Goal: Information Seeking & Learning: Learn about a topic

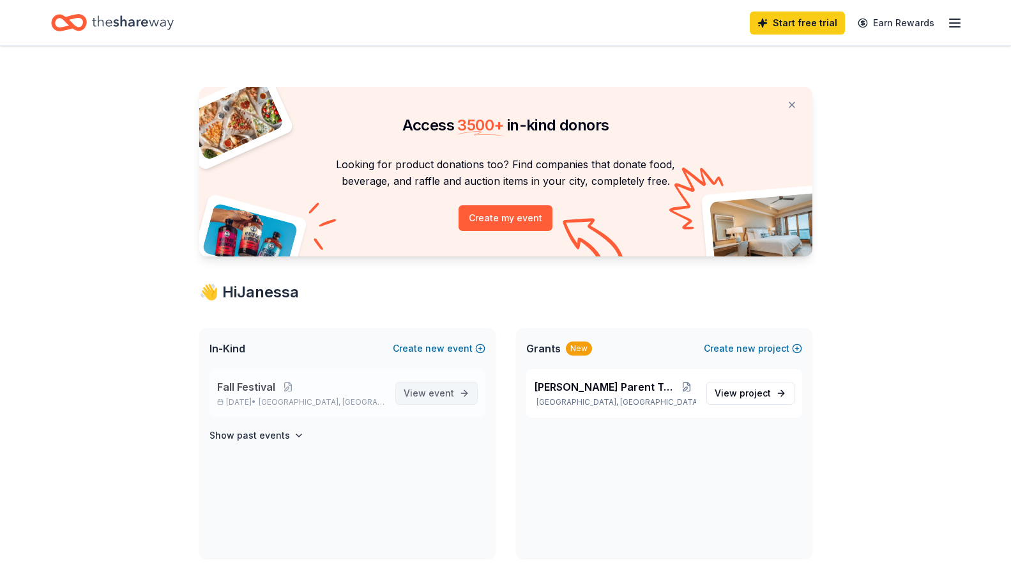
click at [419, 398] on span "View event" at bounding box center [429, 392] width 50 height 15
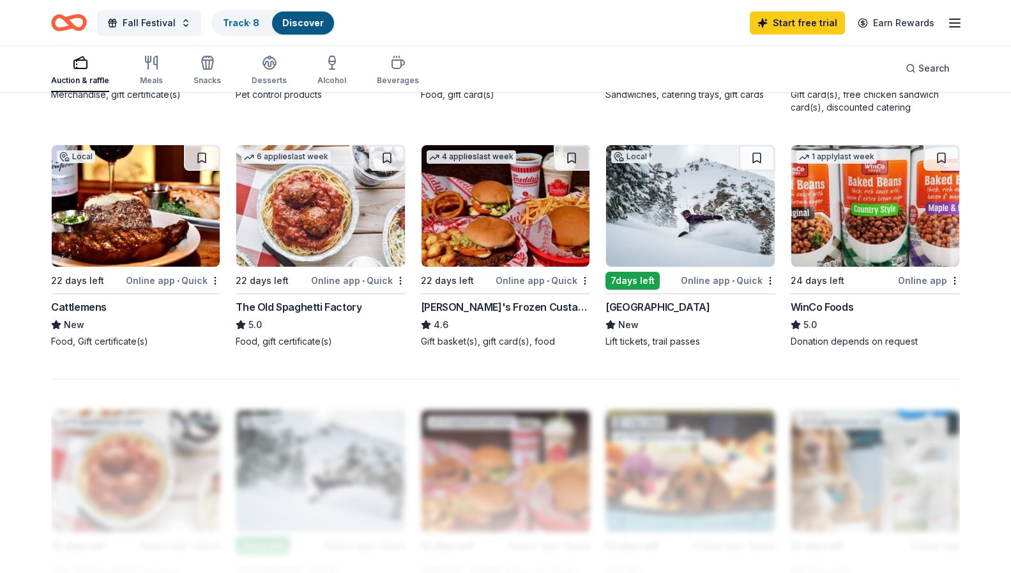
scroll to position [816, 0]
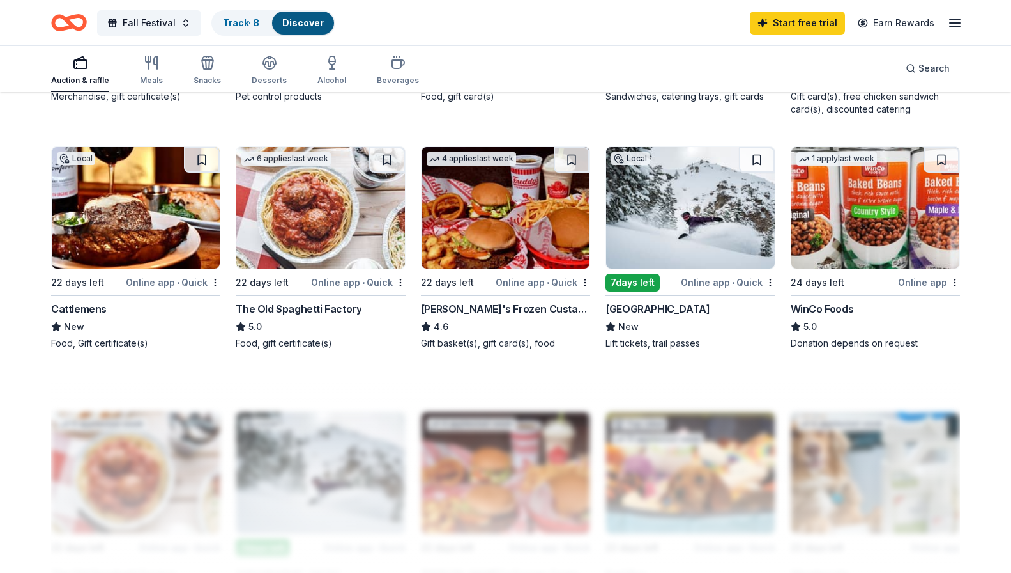
click at [165, 242] on img at bounding box center [136, 207] width 168 height 121
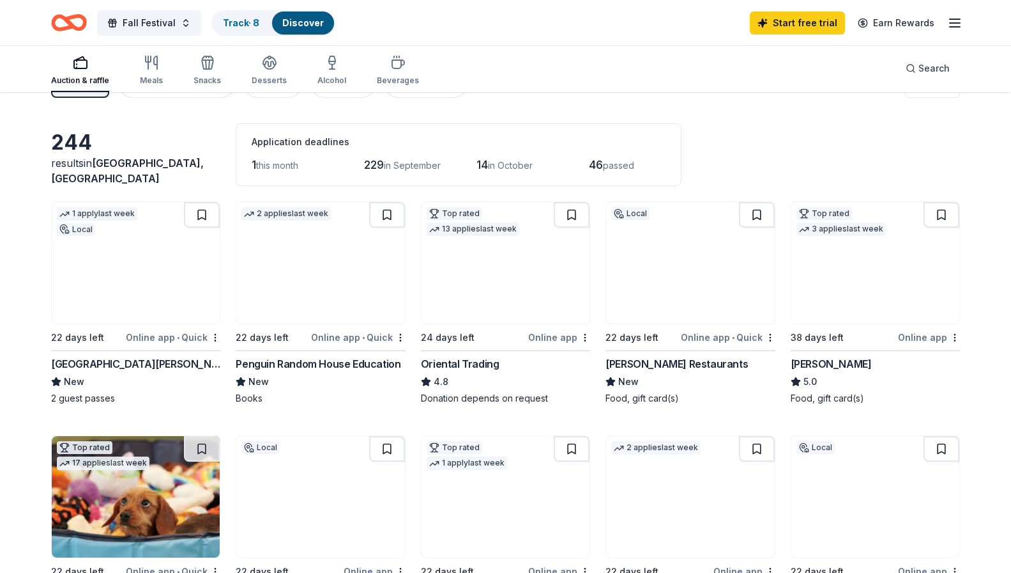
scroll to position [26, 0]
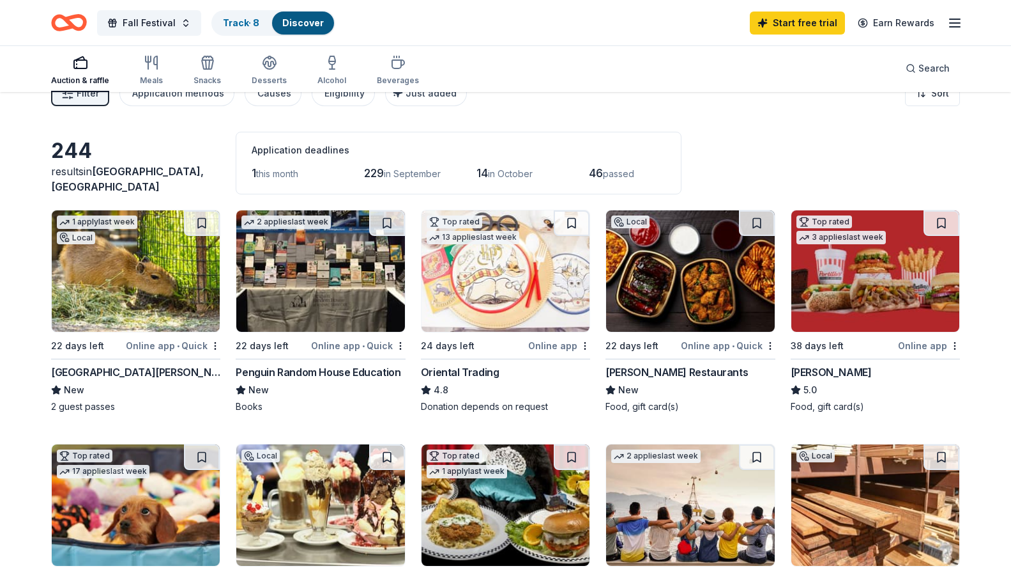
click at [683, 281] on img at bounding box center [690, 270] width 168 height 121
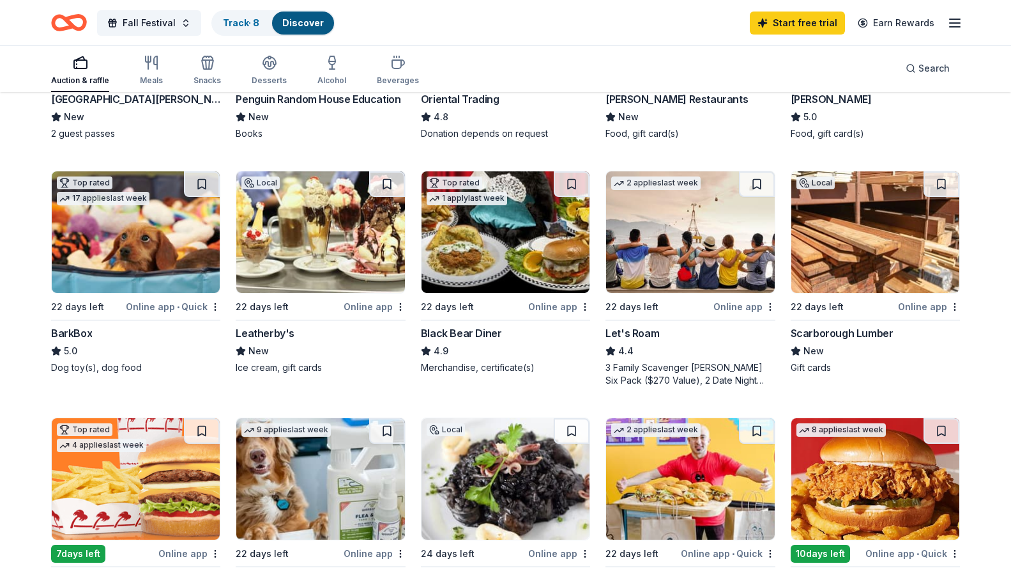
scroll to position [302, 0]
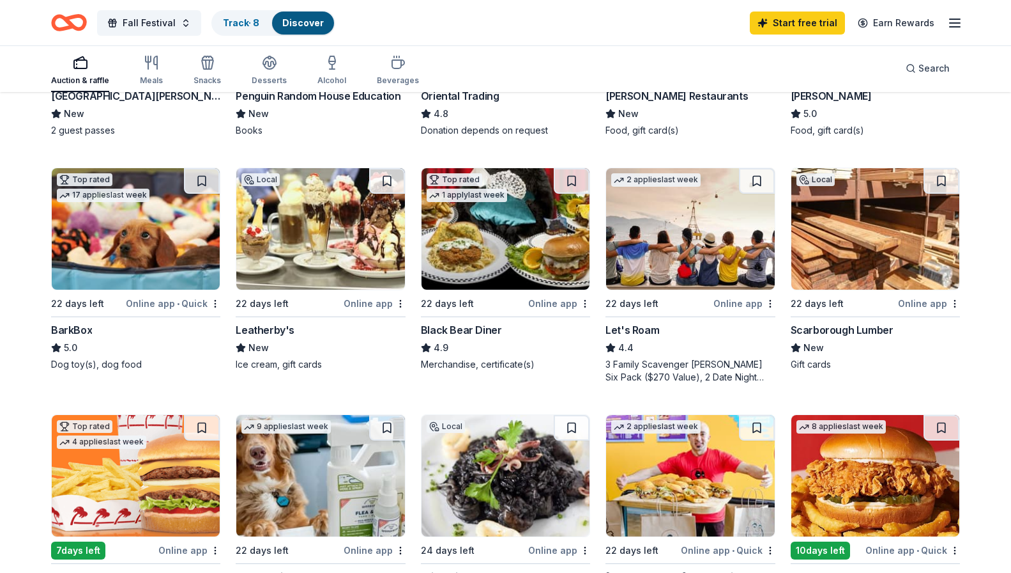
click at [341, 250] on img at bounding box center [320, 228] width 168 height 121
click at [241, 27] on link "Track · 8" at bounding box center [241, 22] width 36 height 11
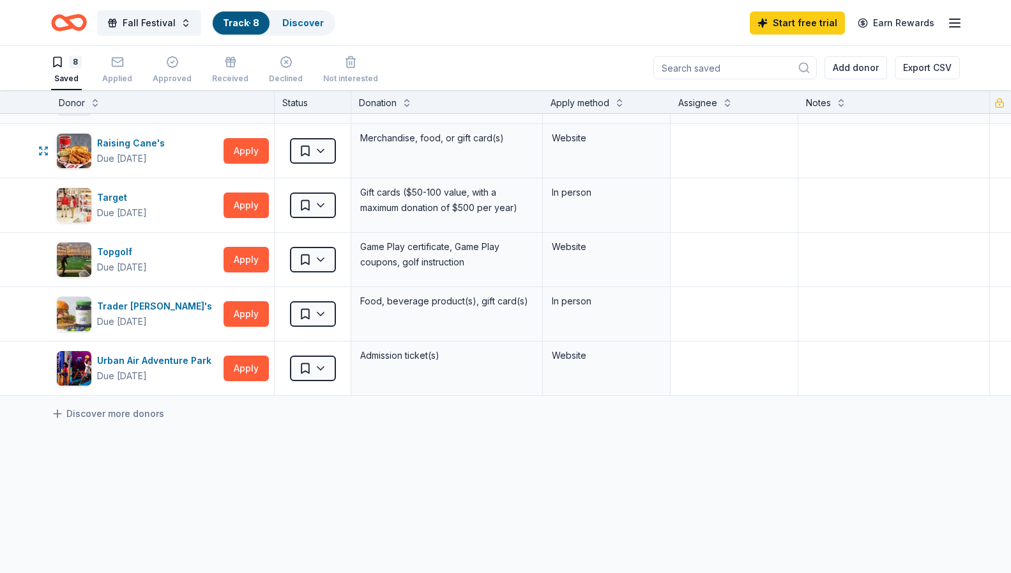
scroll to position [158, 0]
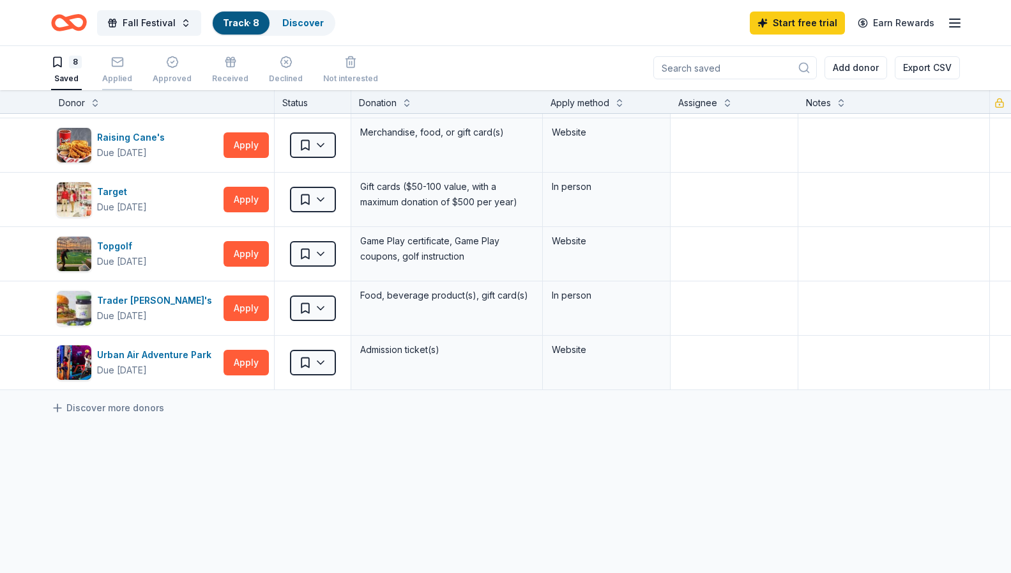
click at [123, 69] on div "Applied" at bounding box center [117, 70] width 30 height 28
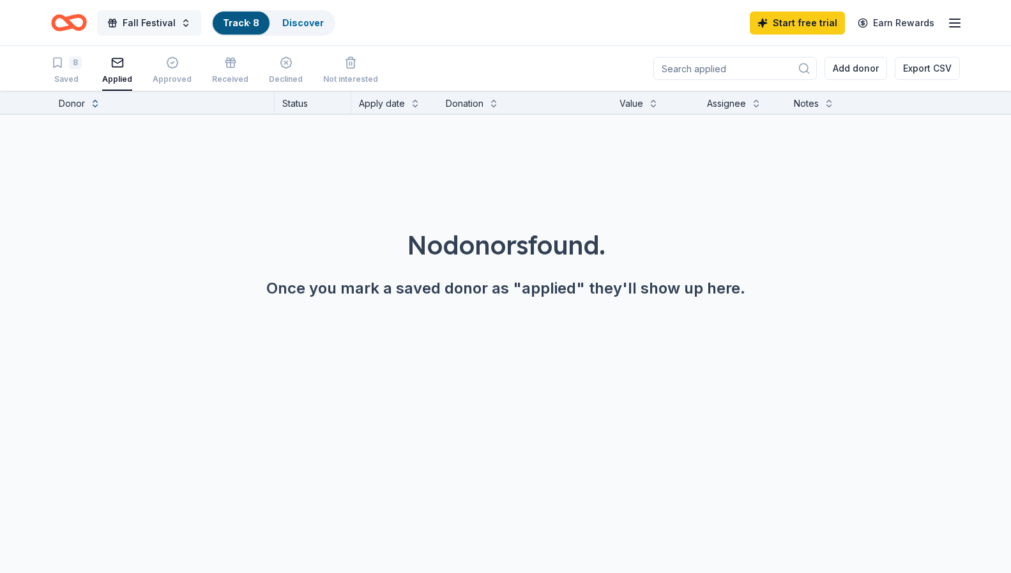
click at [140, 26] on span "Fall Festival" at bounding box center [149, 22] width 53 height 15
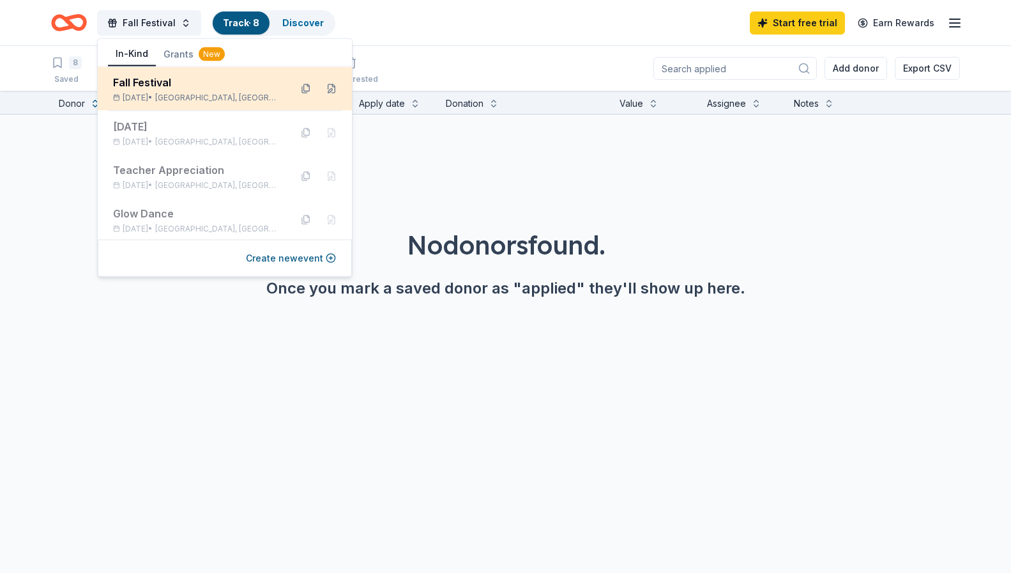
click at [146, 91] on div "Fall Festival Oct 17, 2025 • Roseville, CA" at bounding box center [196, 89] width 167 height 28
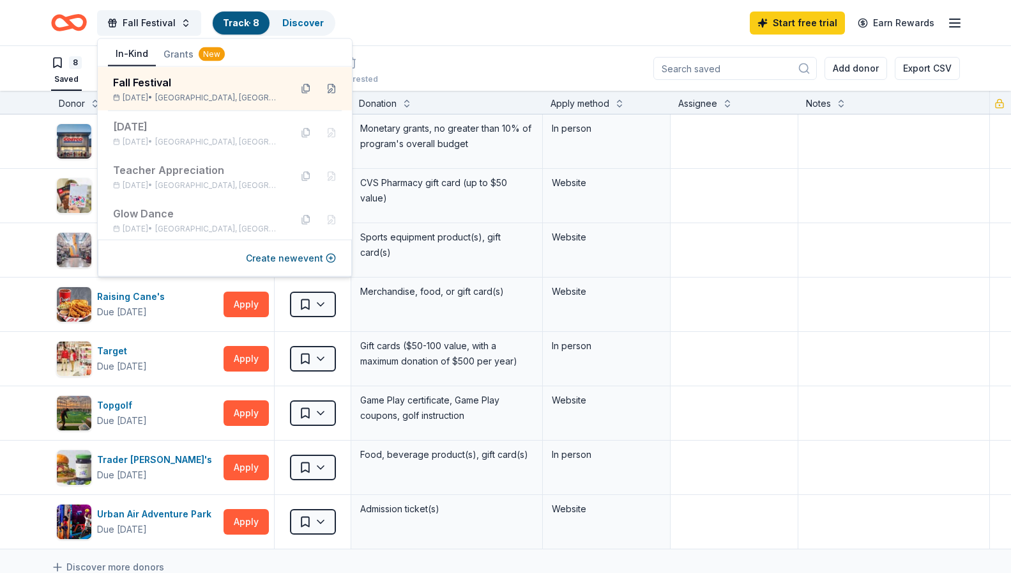
click at [642, 27] on div "Fall Festival Track · 8 Discover Start free trial Earn Rewards" at bounding box center [505, 23] width 909 height 30
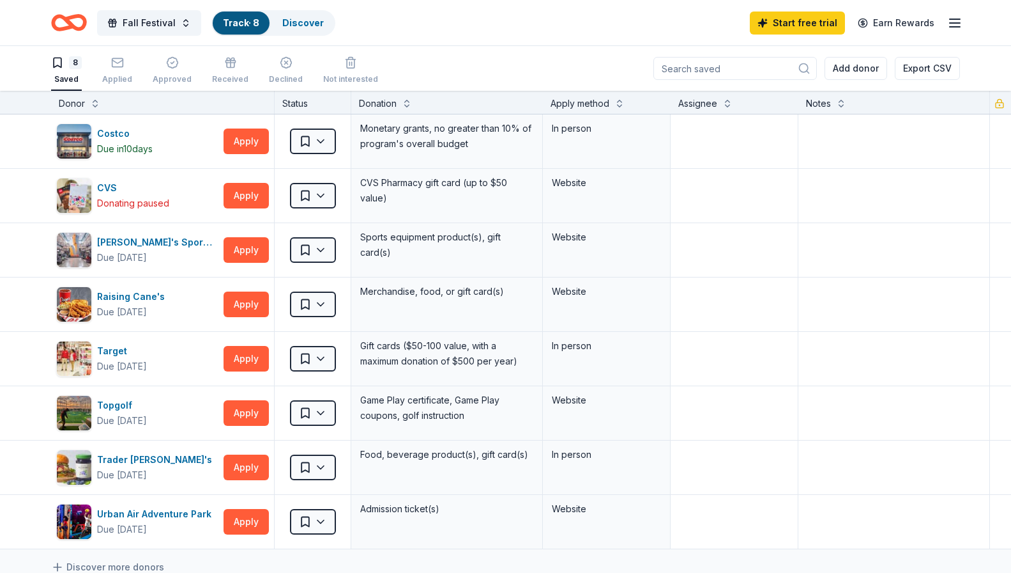
click at [67, 13] on icon "Home" at bounding box center [69, 23] width 36 height 30
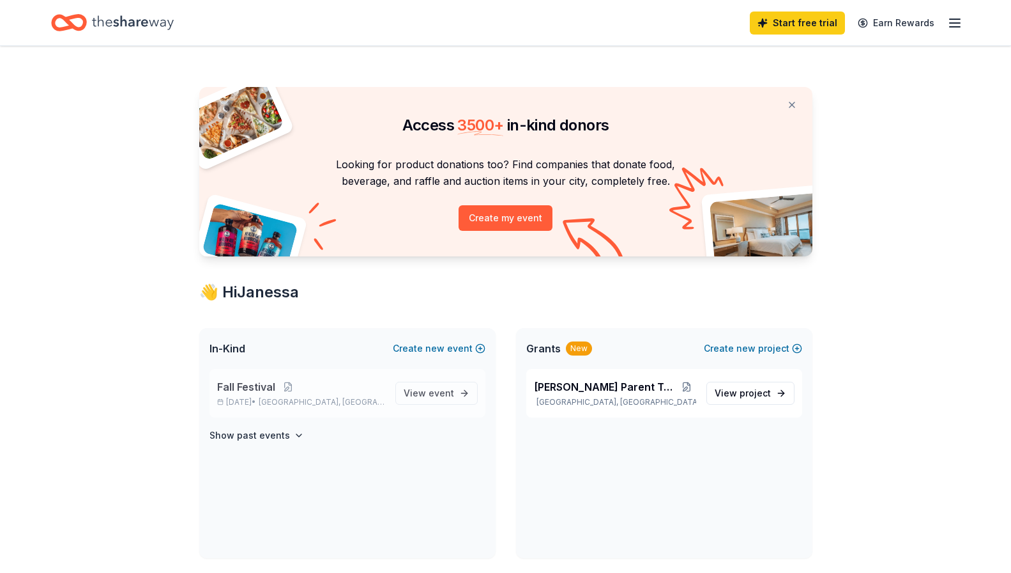
click at [277, 397] on p "Oct 17, 2025 • Roseville, CA" at bounding box center [301, 402] width 168 height 10
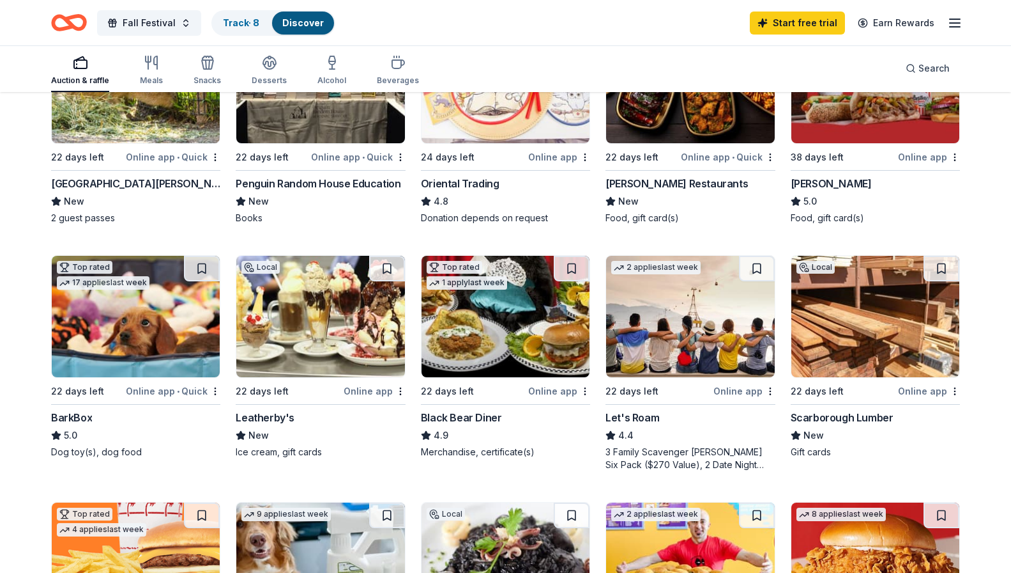
scroll to position [221, 0]
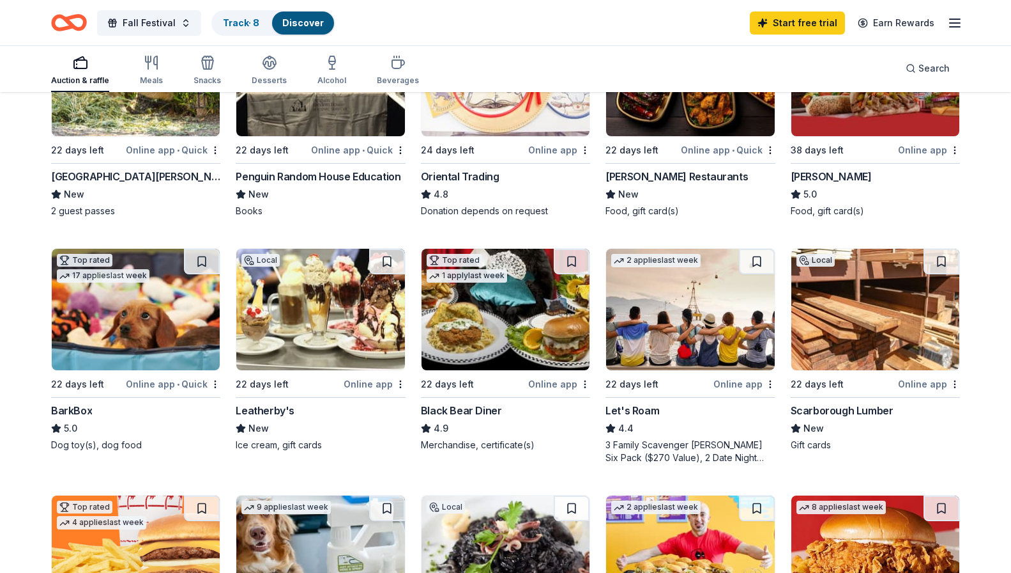
click at [520, 331] on img at bounding box center [506, 309] width 168 height 121
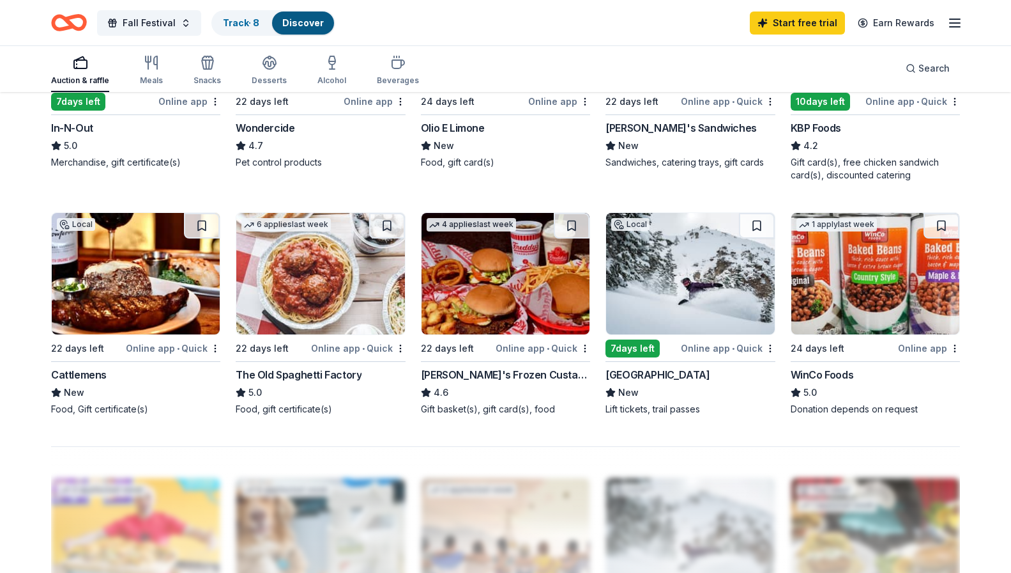
scroll to position [758, 0]
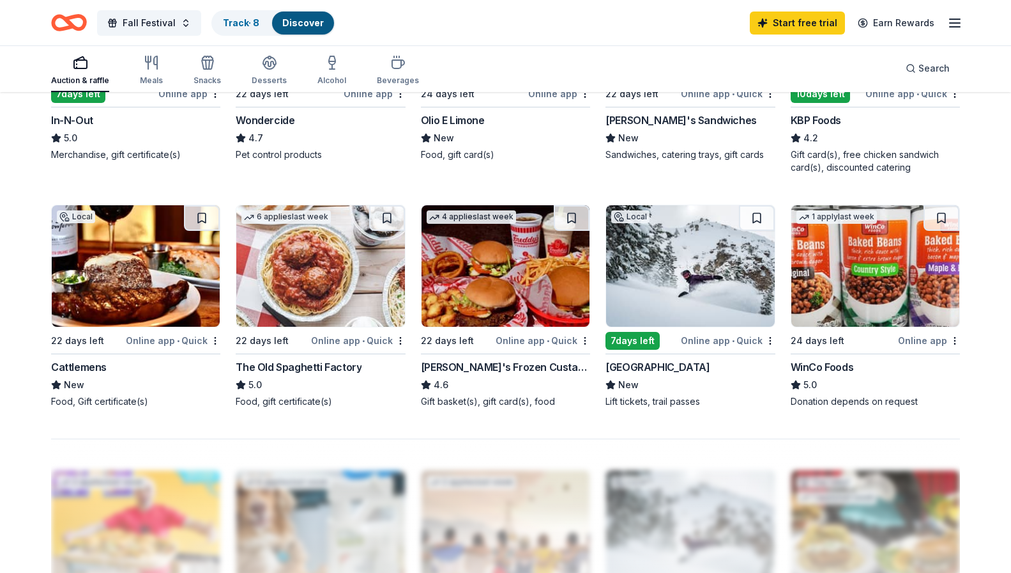
click at [687, 270] on img at bounding box center [690, 265] width 168 height 121
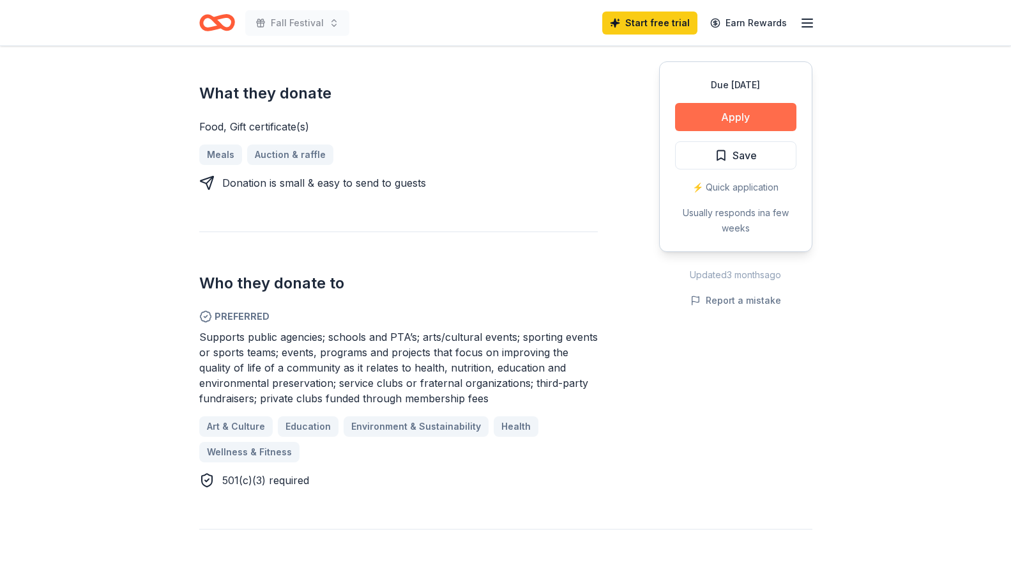
scroll to position [537, 0]
click at [740, 119] on button "Apply" at bounding box center [735, 117] width 121 height 28
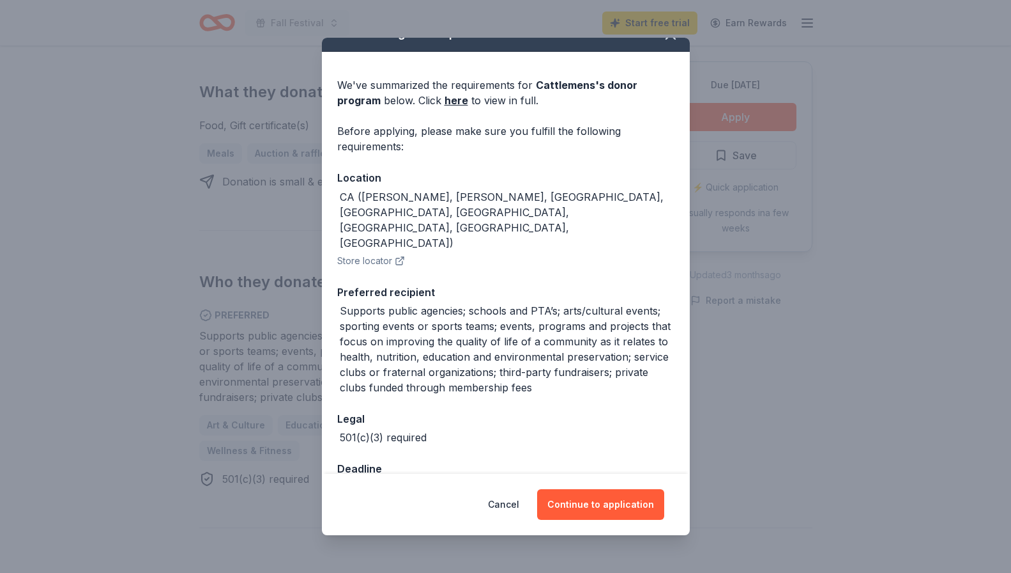
scroll to position [31, 0]
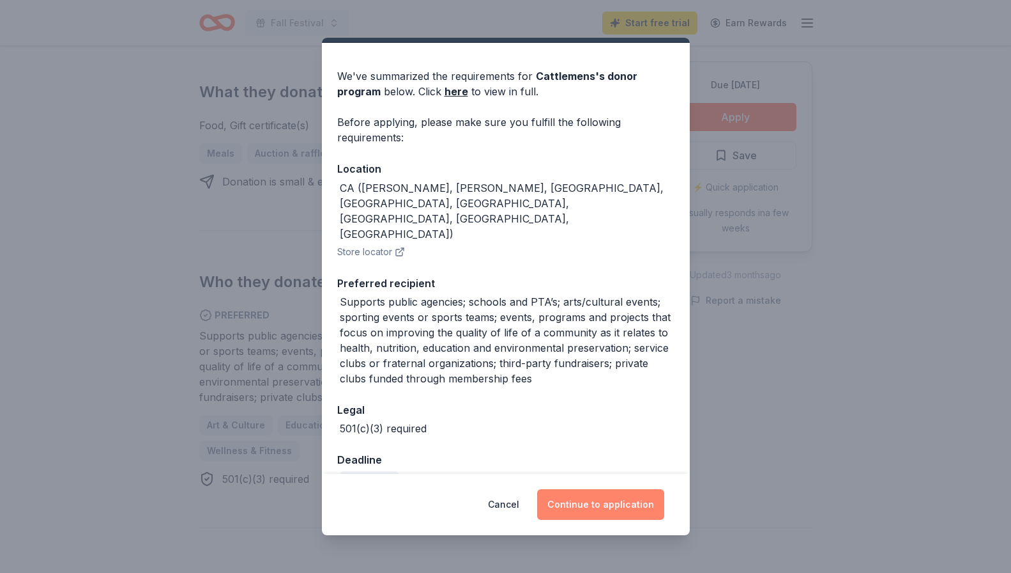
click at [590, 510] on button "Continue to application" at bounding box center [600, 504] width 127 height 31
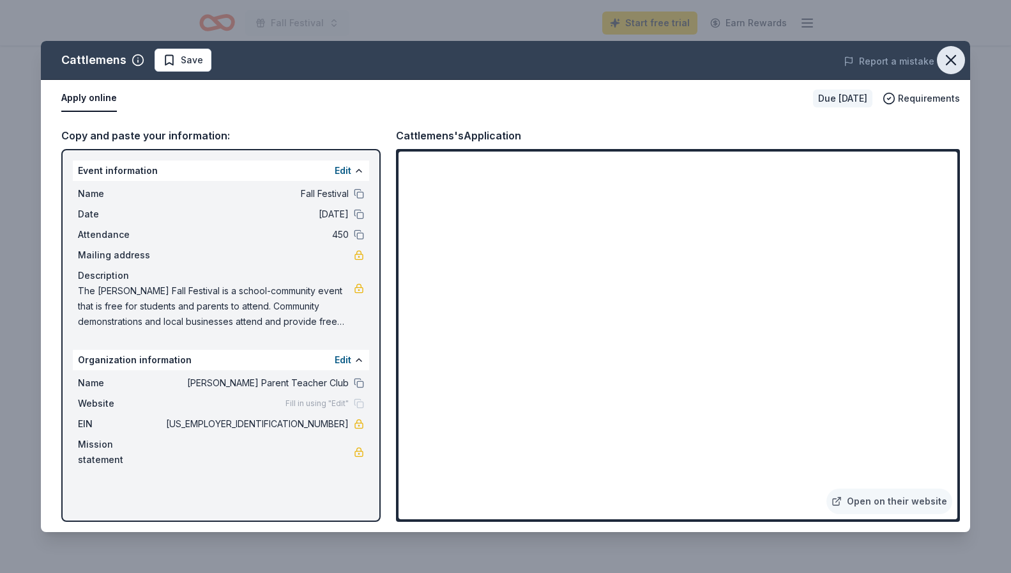
click at [953, 59] on icon "button" at bounding box center [951, 60] width 18 height 18
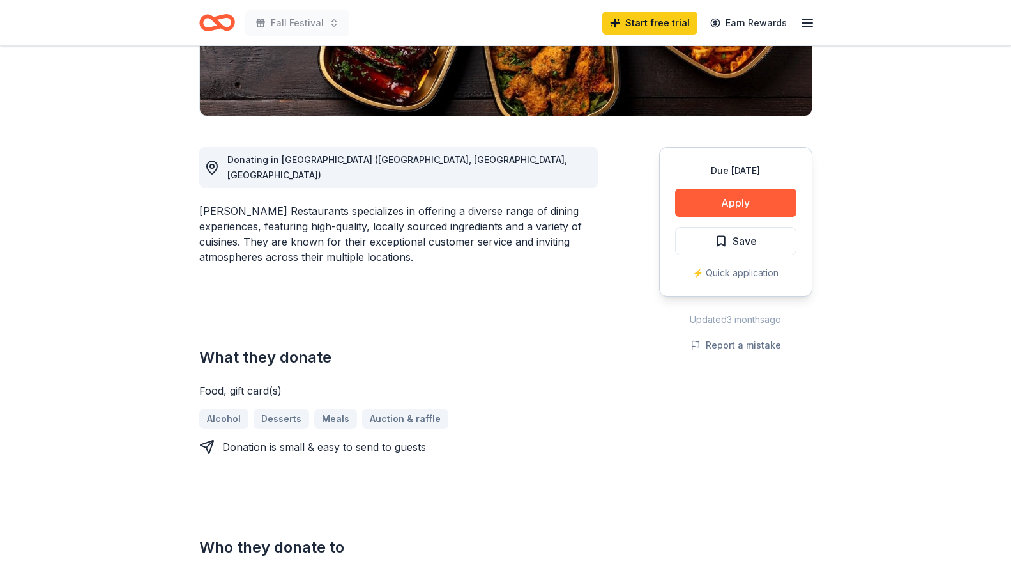
scroll to position [280, 0]
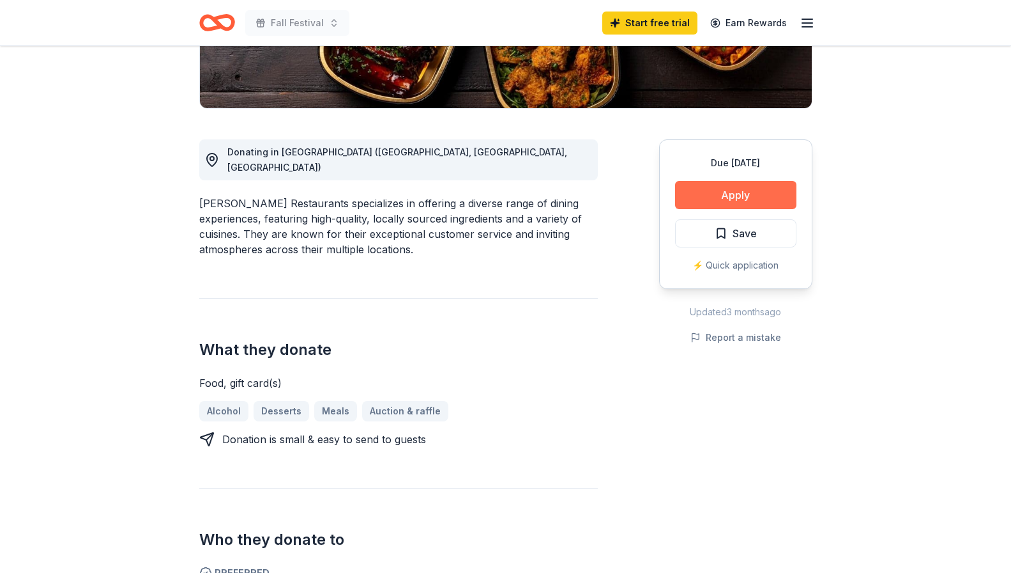
click at [731, 199] on button "Apply" at bounding box center [735, 195] width 121 height 28
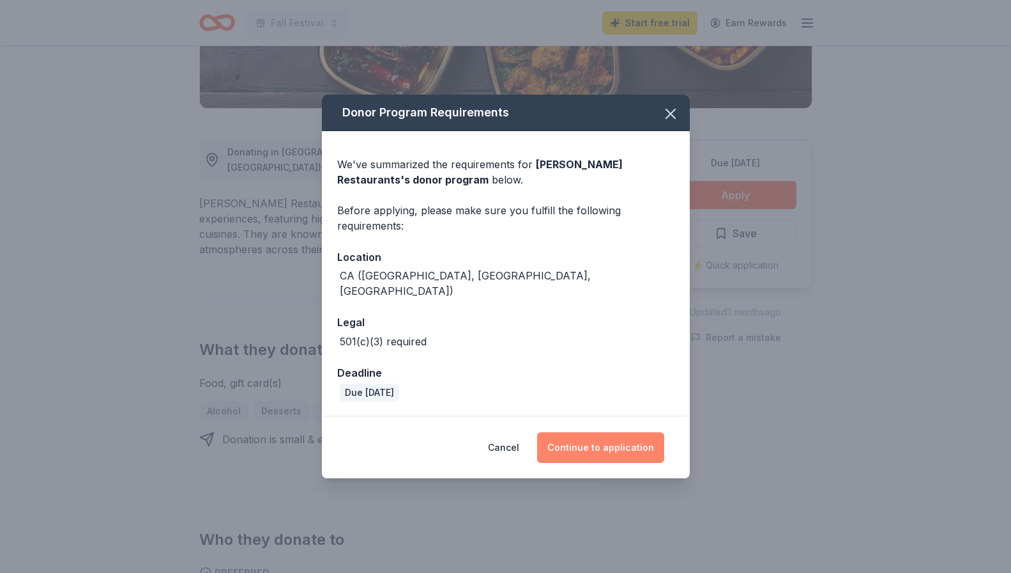
click at [617, 444] on button "Continue to application" at bounding box center [600, 447] width 127 height 31
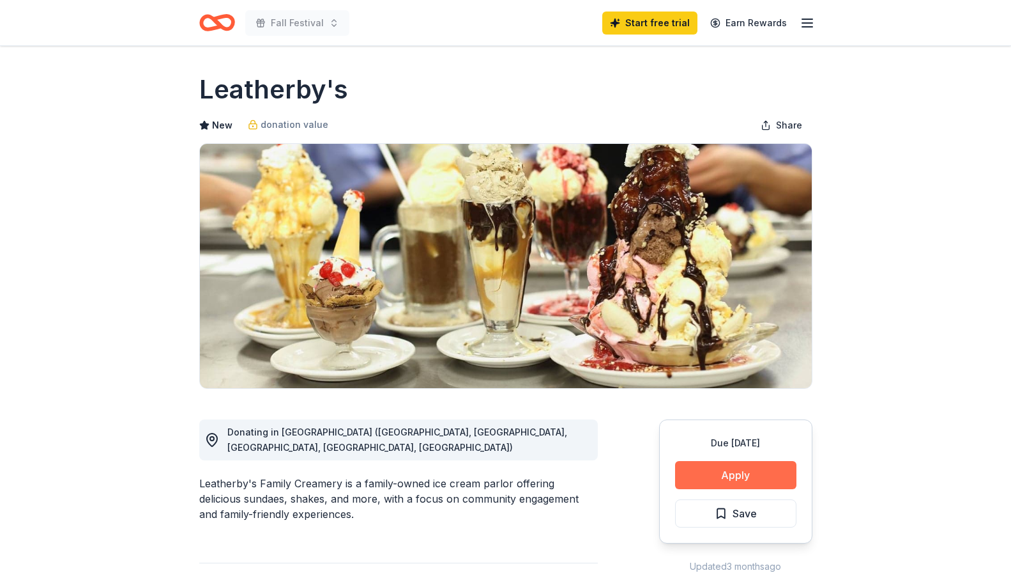
click at [755, 476] on button "Apply" at bounding box center [735, 475] width 121 height 28
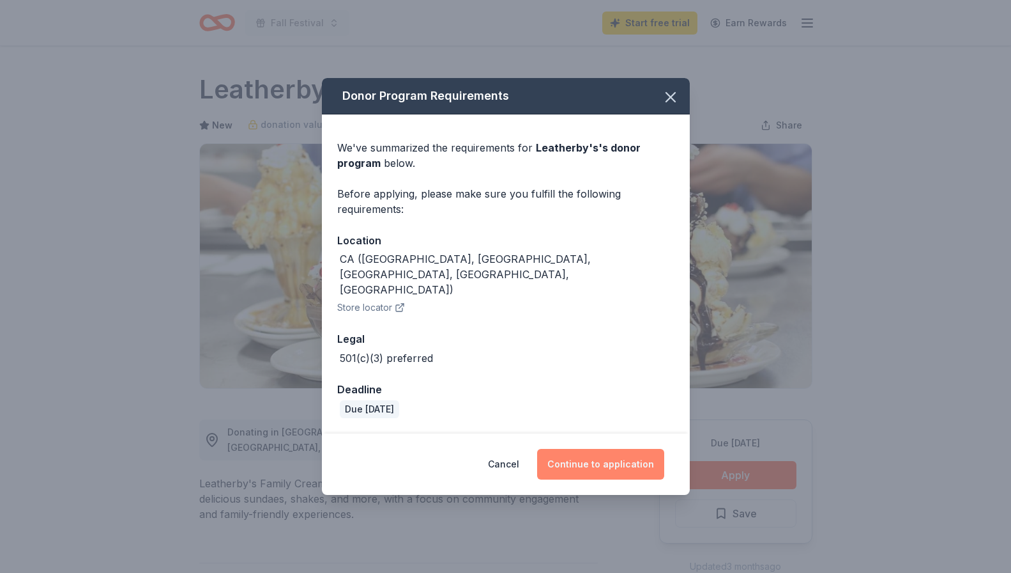
click at [623, 449] on button "Continue to application" at bounding box center [600, 464] width 127 height 31
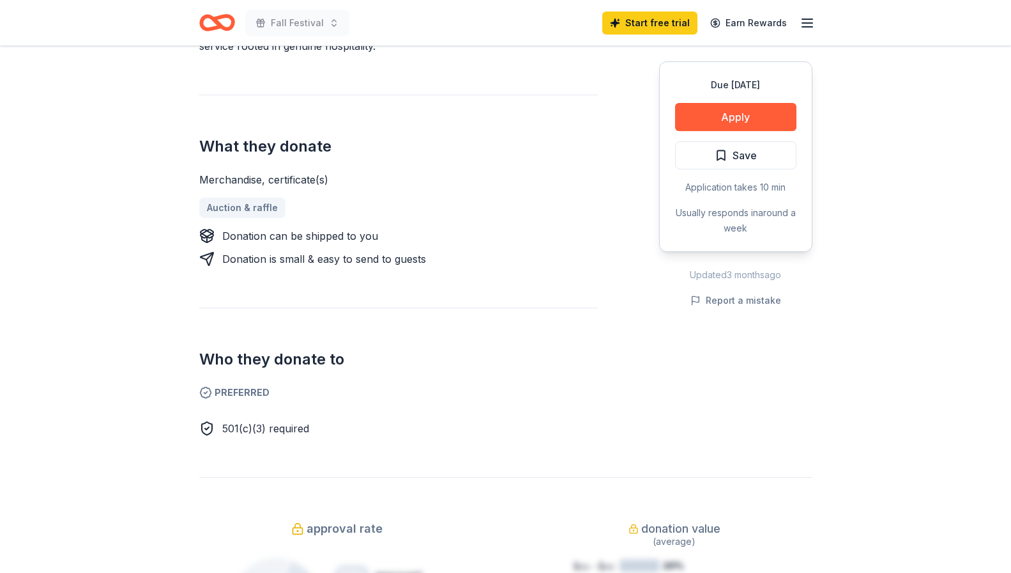
scroll to position [457, 0]
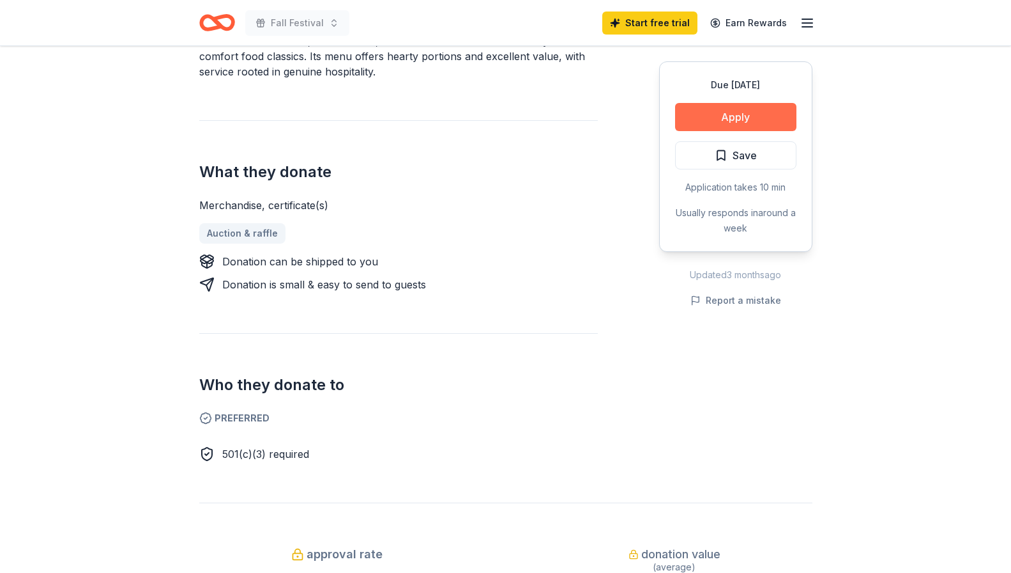
click at [728, 125] on button "Apply" at bounding box center [735, 117] width 121 height 28
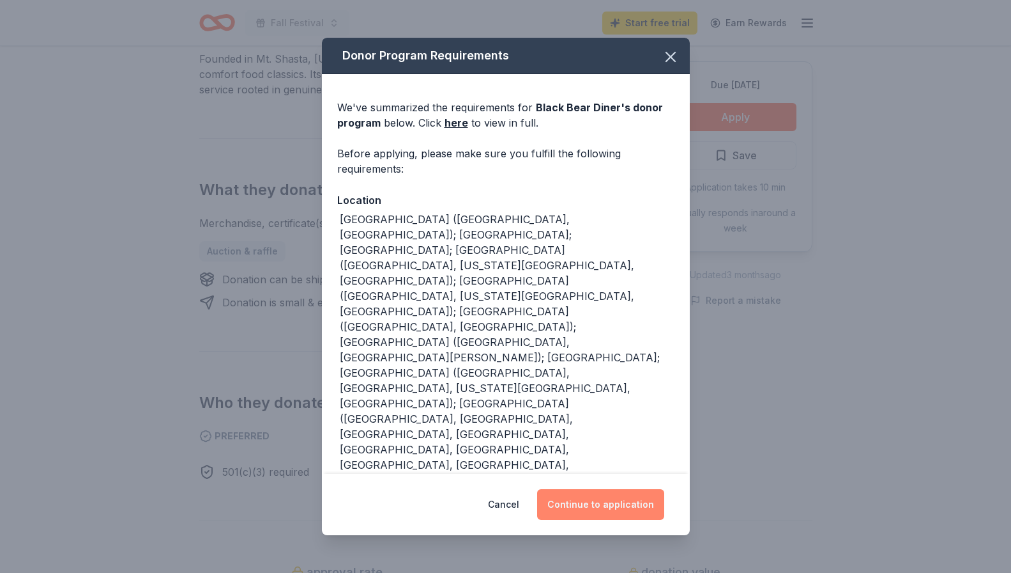
click at [597, 496] on button "Continue to application" at bounding box center [600, 504] width 127 height 31
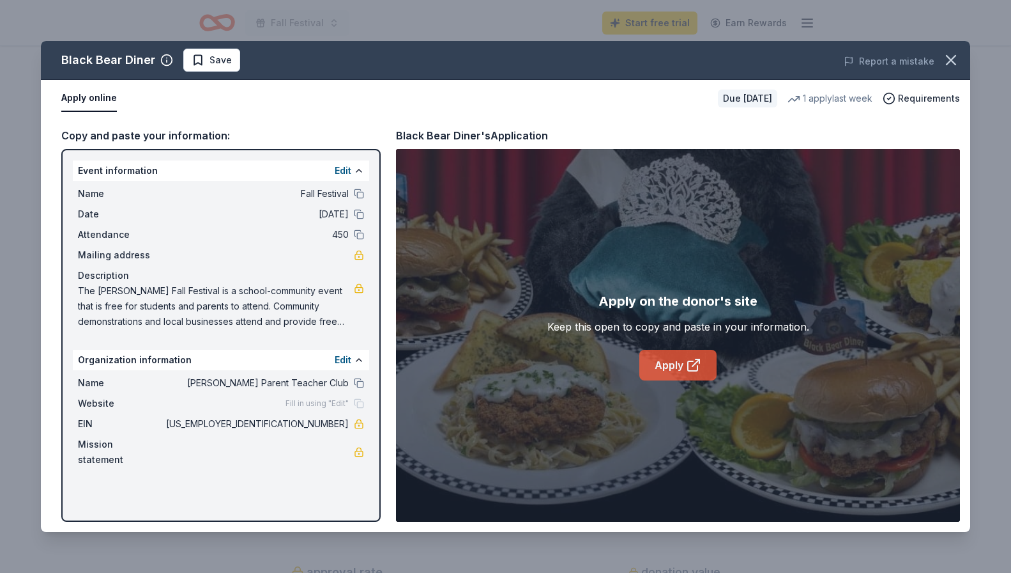
click at [665, 354] on link "Apply" at bounding box center [678, 365] width 77 height 31
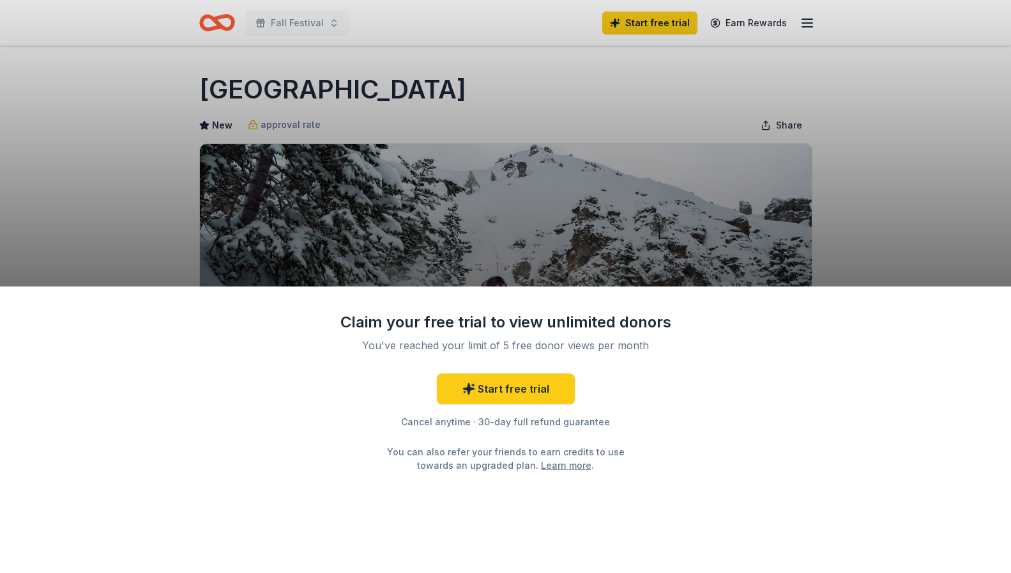
click at [737, 215] on div "Claim your free trial to view unlimited donors You've reached your limit of 5 f…" at bounding box center [505, 286] width 1011 height 573
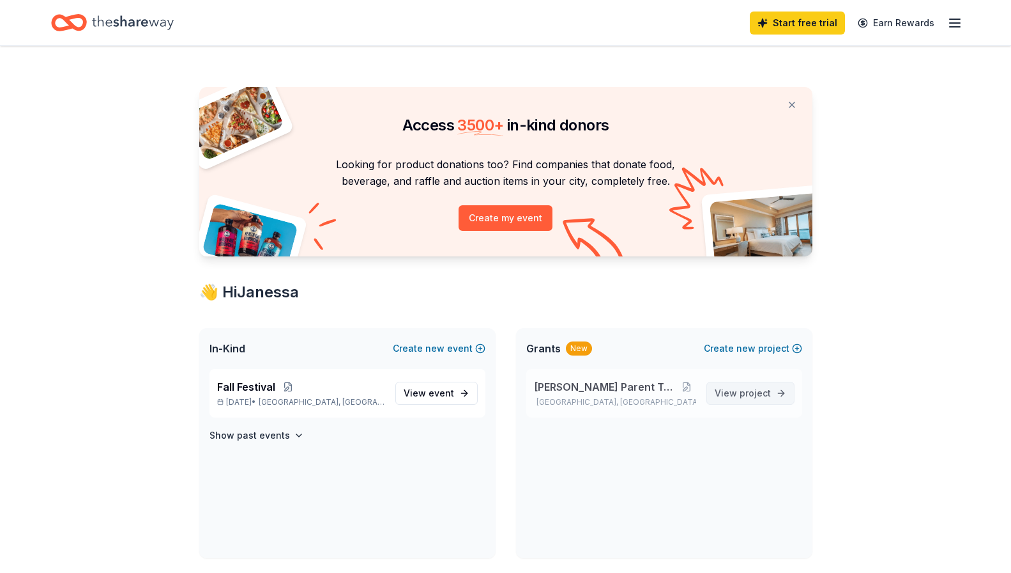
click at [760, 393] on span "project" at bounding box center [755, 392] width 31 height 11
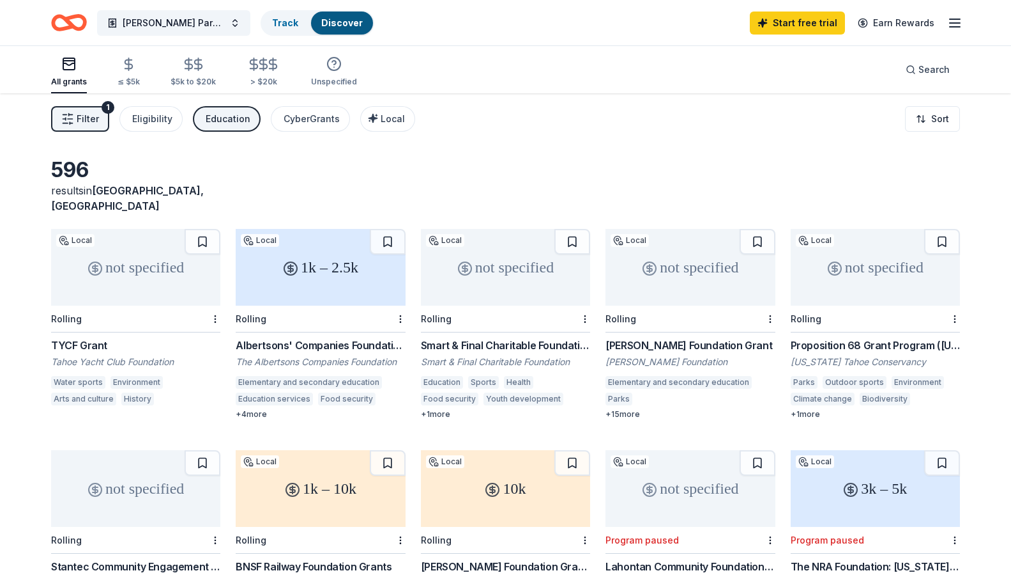
click at [63, 68] on rect "button" at bounding box center [69, 64] width 12 height 12
click at [91, 117] on span "Filter" at bounding box center [88, 118] width 22 height 15
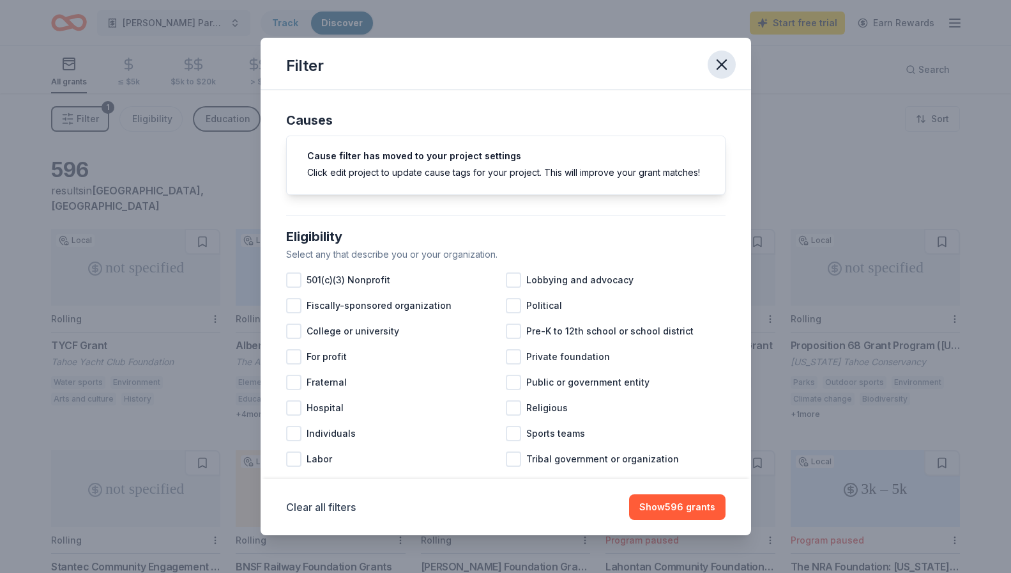
click at [725, 64] on icon "button" at bounding box center [722, 65] width 18 height 18
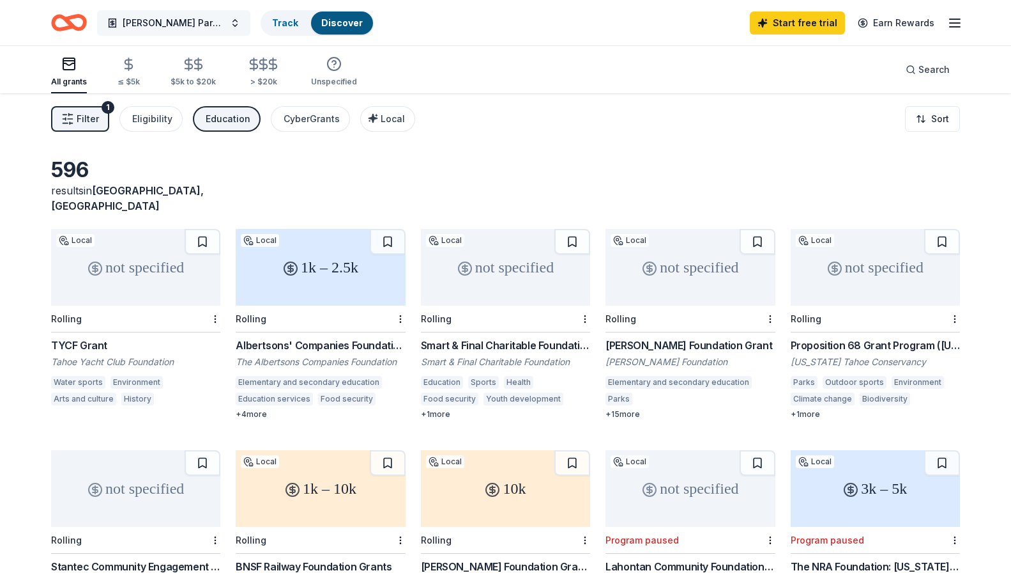
click at [167, 23] on span "[PERSON_NAME] Parent Teacher Club" at bounding box center [174, 22] width 102 height 15
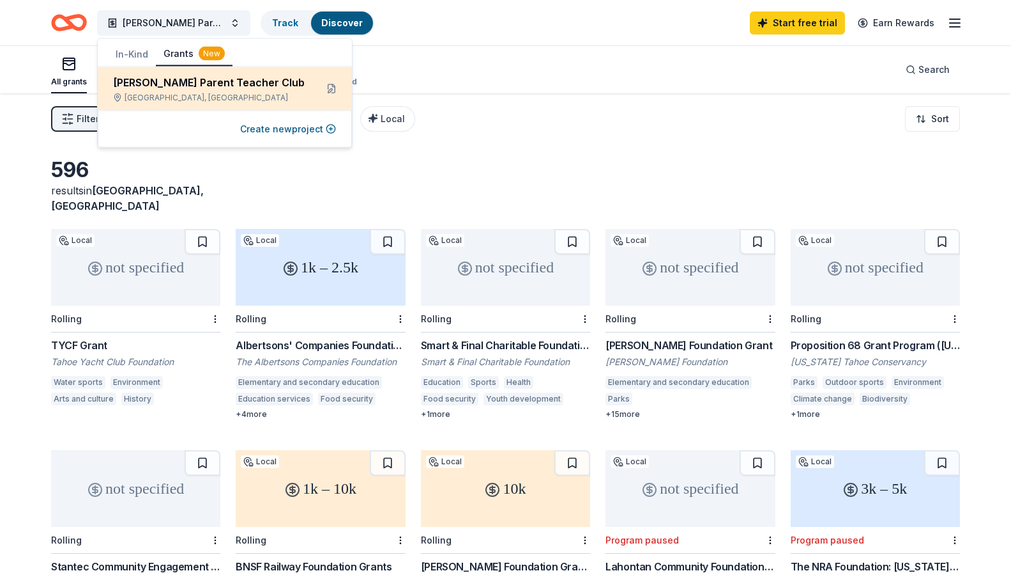
click at [235, 90] on div "Vencil Brown Parent Teacher Club Roseville, CA" at bounding box center [209, 89] width 193 height 28
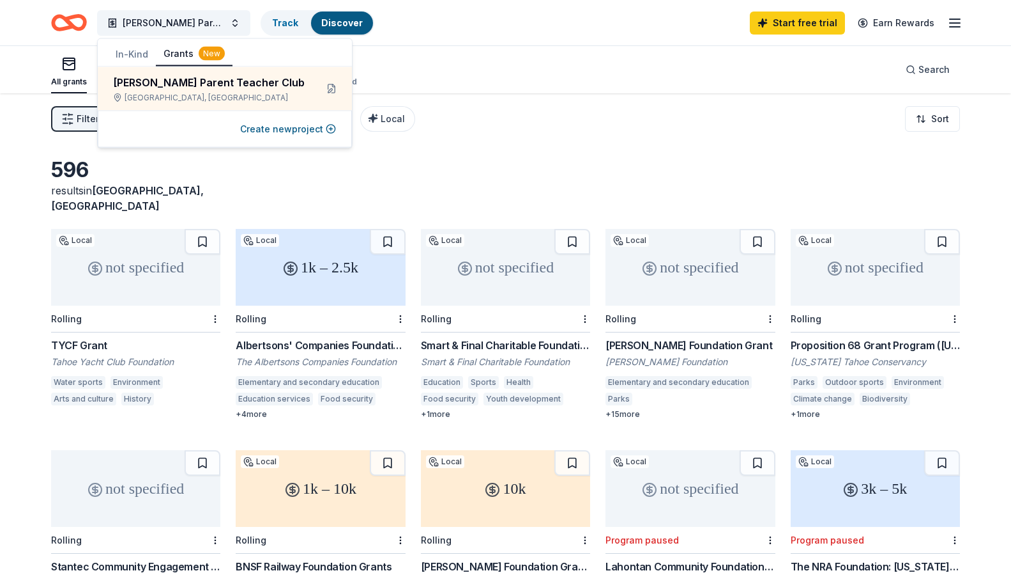
click at [431, 61] on div "All grants ≤ $5k $5k to $20k > $20k Unspecified Search" at bounding box center [505, 69] width 909 height 47
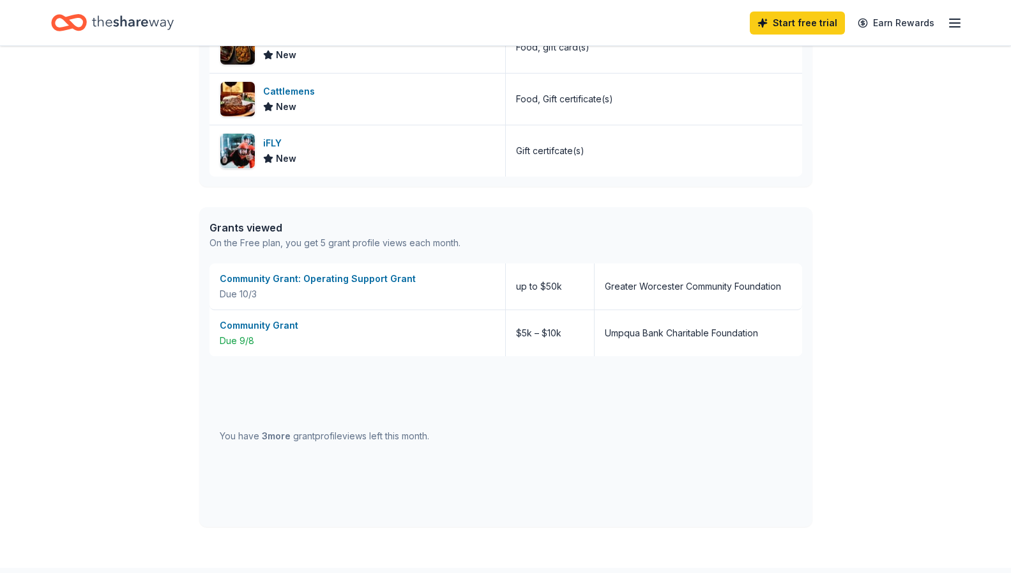
scroll to position [726, 0]
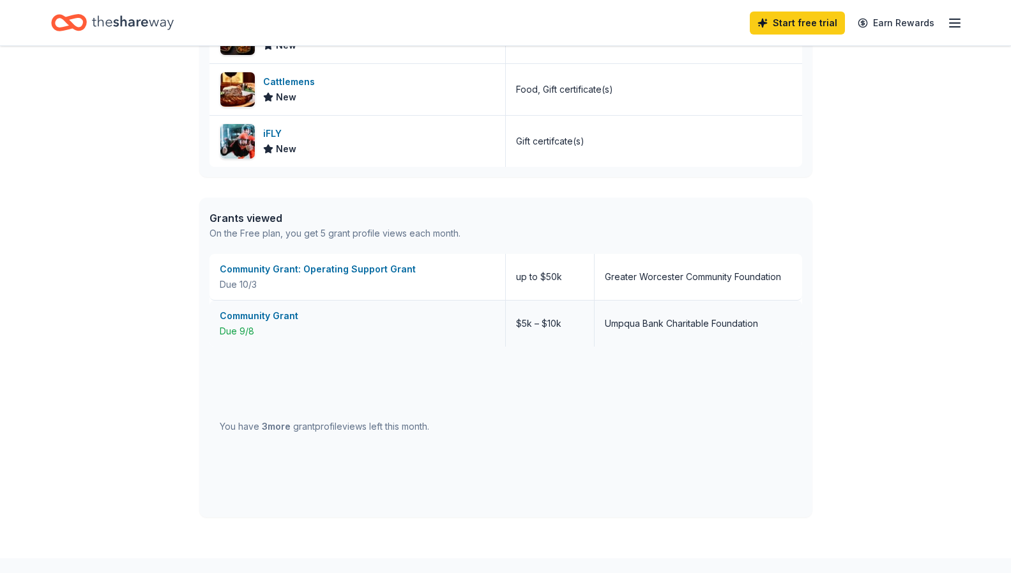
click at [264, 313] on div "Community Grant" at bounding box center [357, 315] width 275 height 15
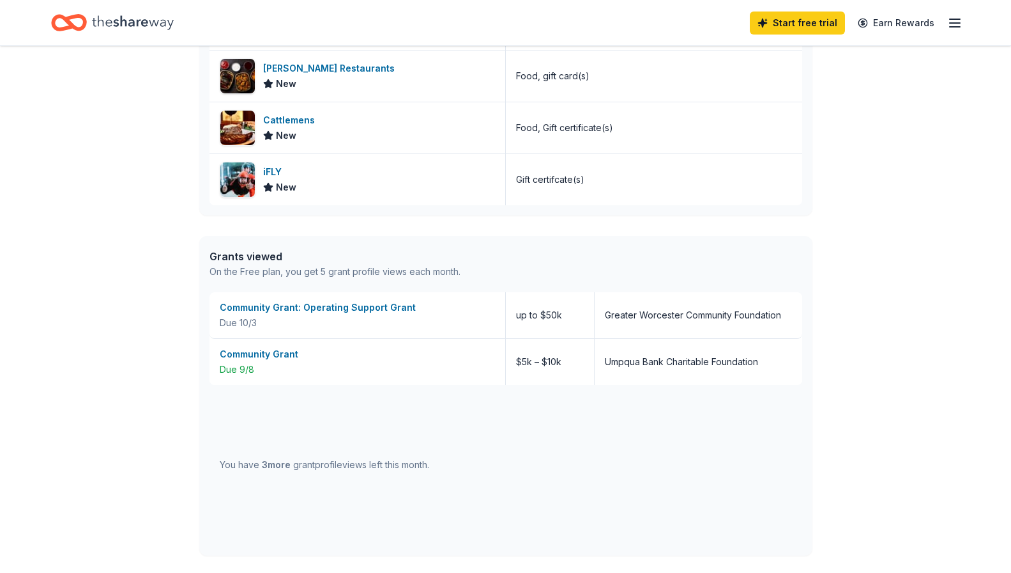
scroll to position [657, 0]
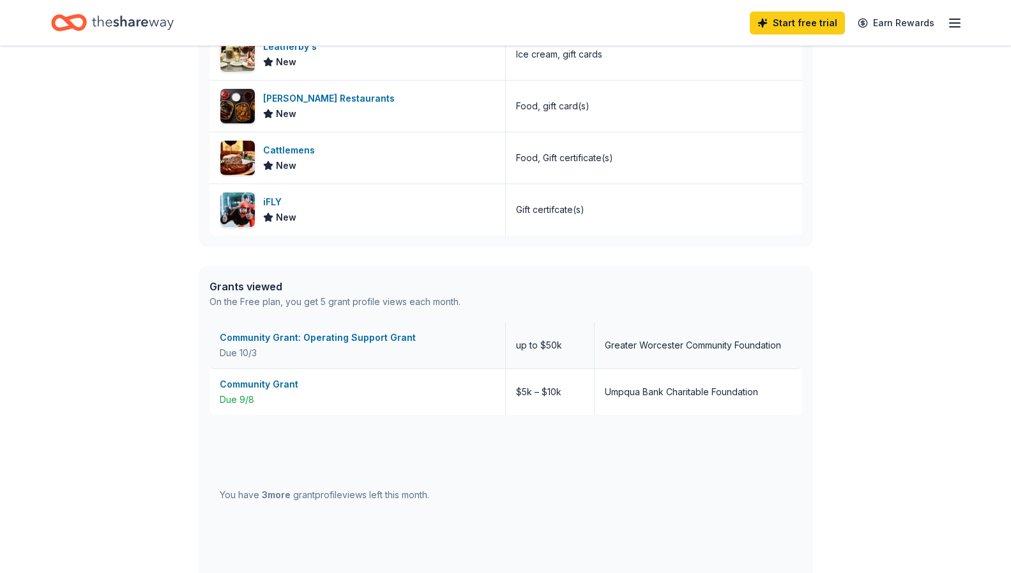
click at [300, 338] on div "Community Grant: Operating Support Grant" at bounding box center [357, 337] width 275 height 15
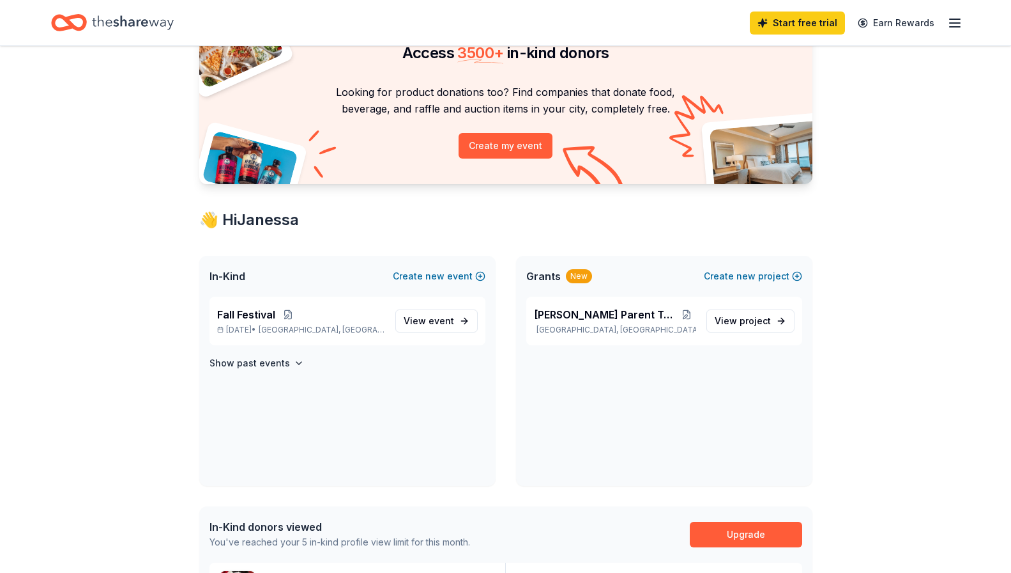
scroll to position [0, 0]
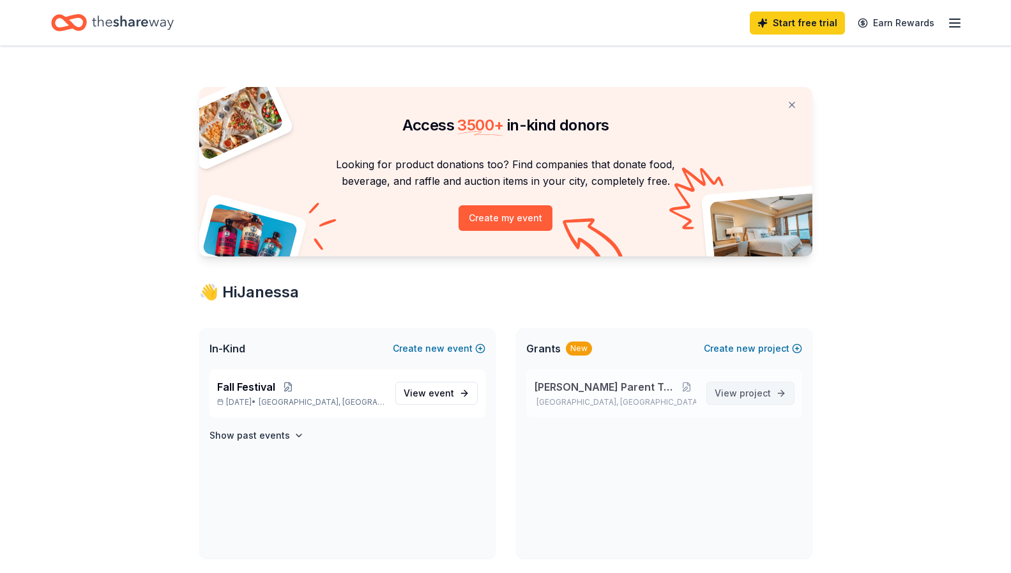
click at [752, 396] on span "project" at bounding box center [755, 392] width 31 height 11
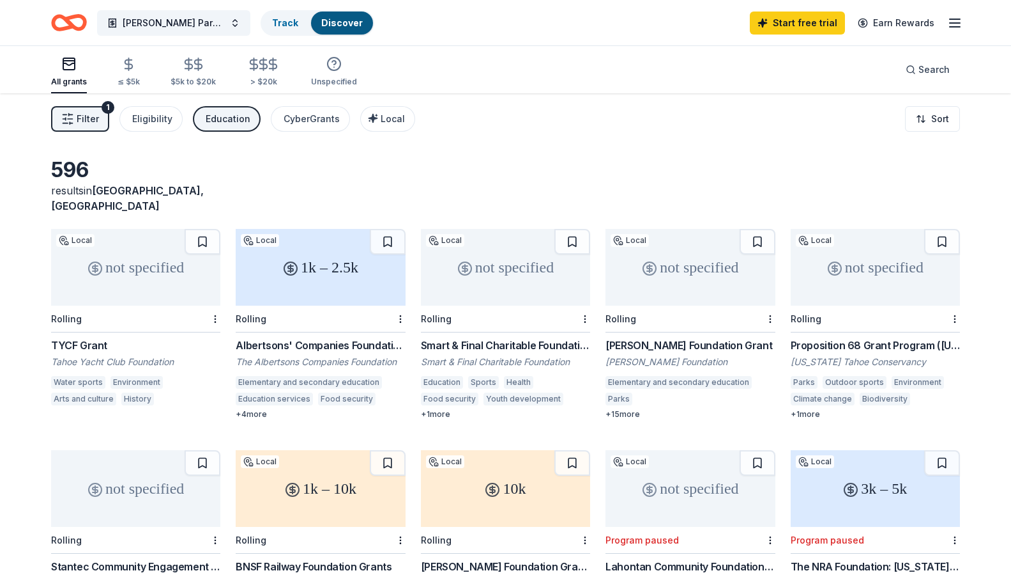
click at [79, 121] on span "Filter" at bounding box center [88, 118] width 22 height 15
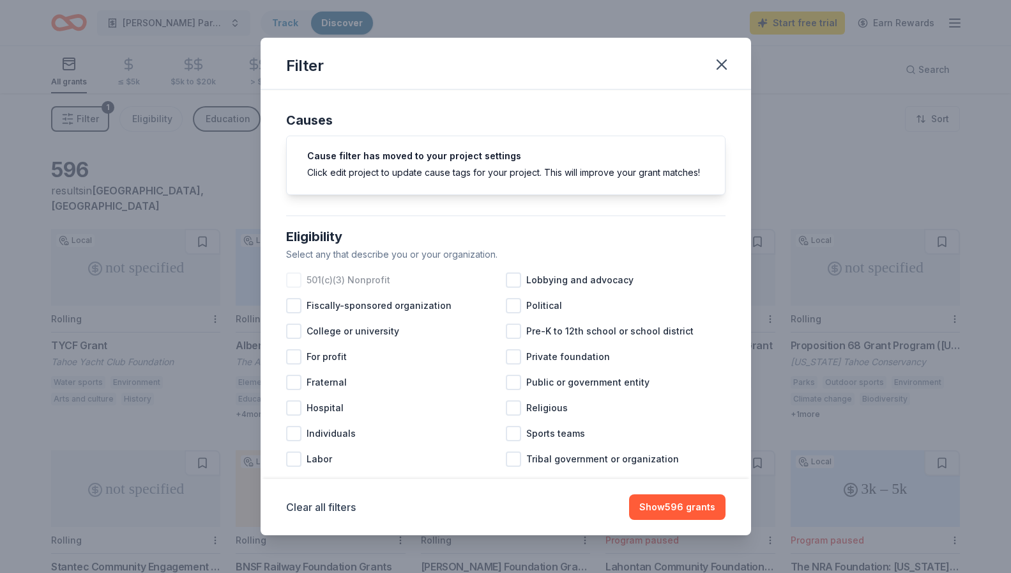
click at [298, 281] on div at bounding box center [293, 279] width 15 height 15
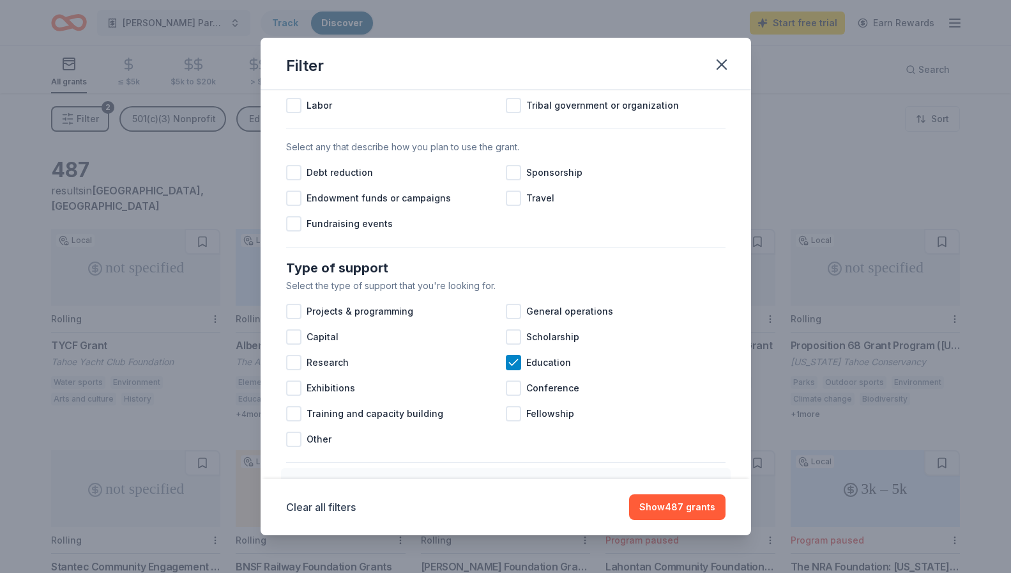
scroll to position [384, 0]
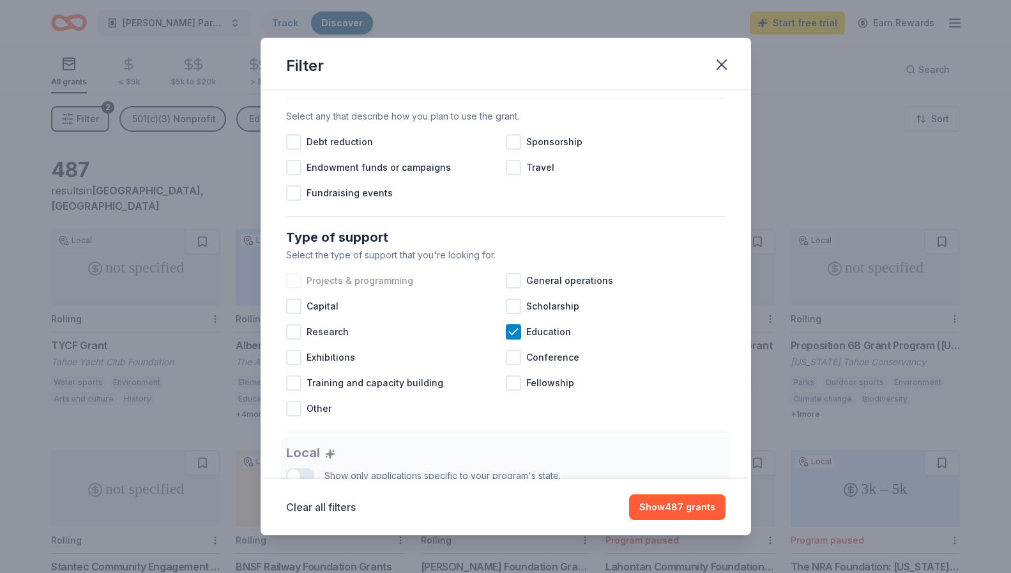
click at [296, 284] on div at bounding box center [293, 280] width 15 height 15
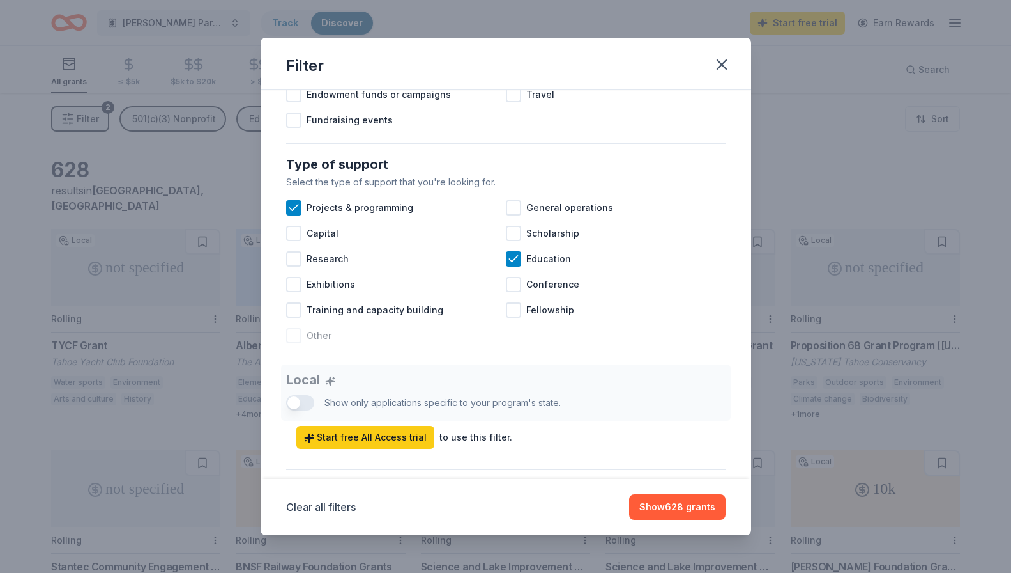
scroll to position [463, 0]
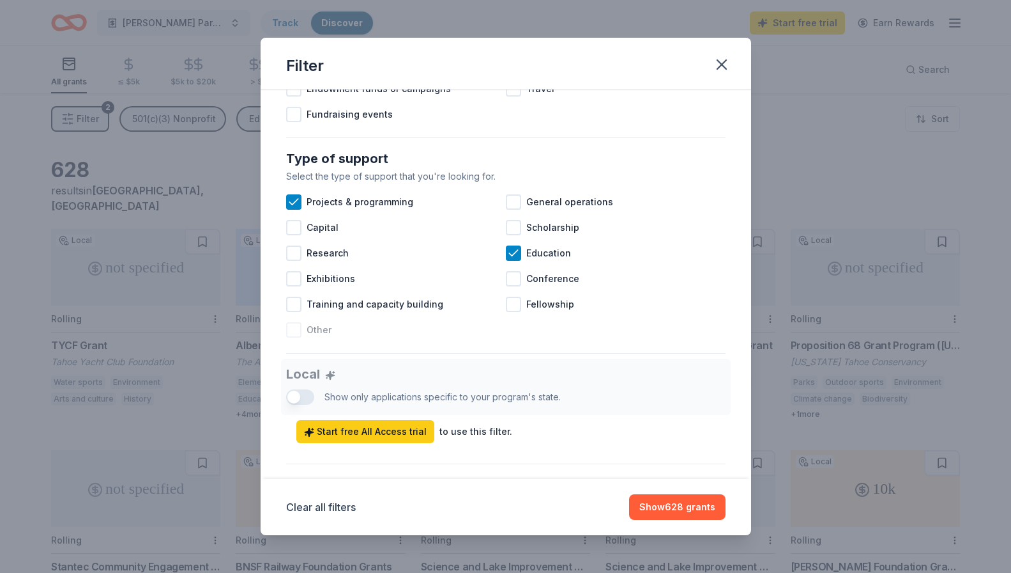
click at [295, 332] on div at bounding box center [293, 329] width 15 height 15
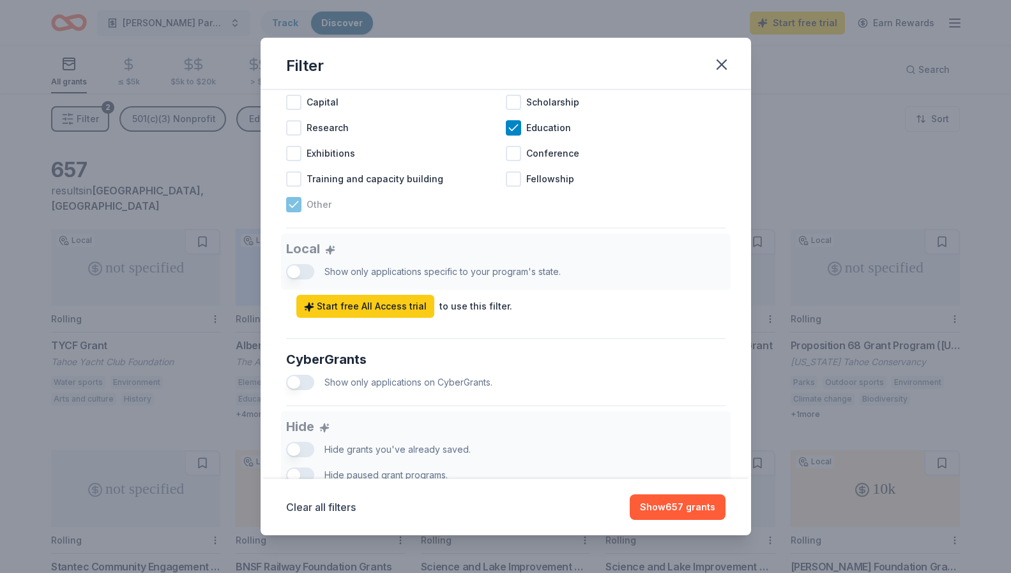
scroll to position [592, 0]
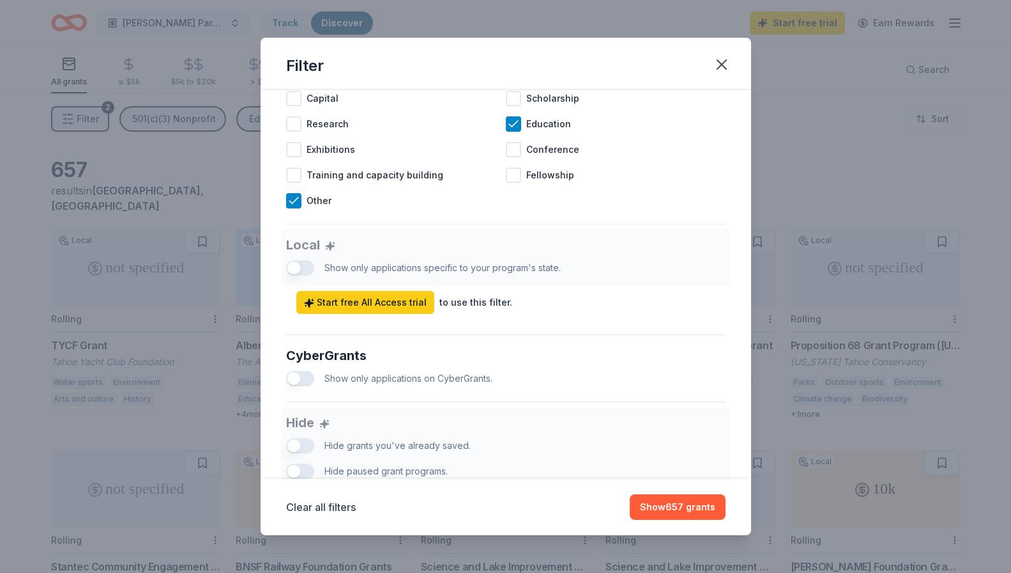
click at [297, 270] on div "Local Show only applications specific to your program's state. Start free All A…" at bounding box center [506, 271] width 440 height 84
click at [299, 268] on div "Local Show only applications specific to your program's state. Start free All A…" at bounding box center [506, 271] width 440 height 84
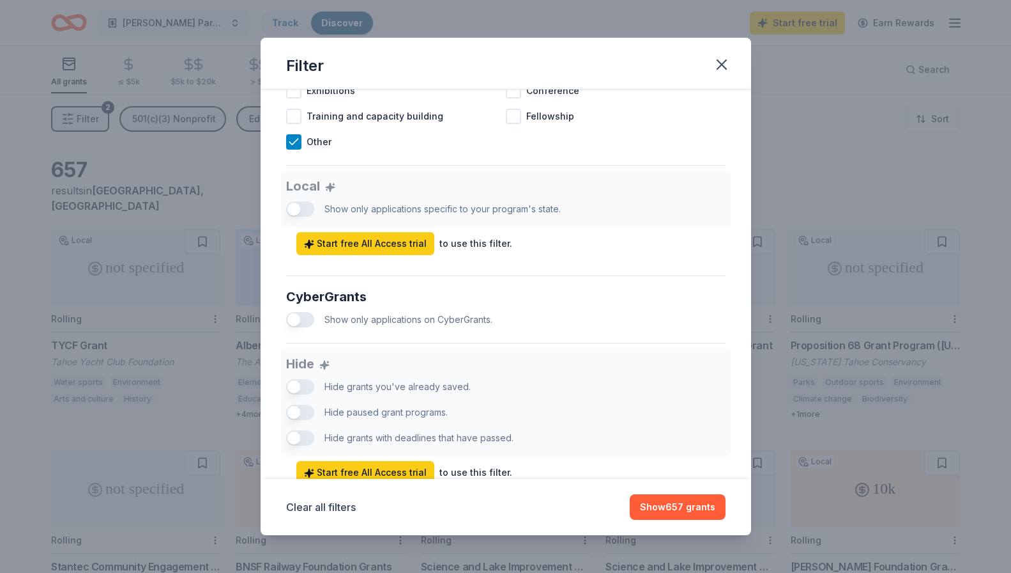
scroll to position [696, 0]
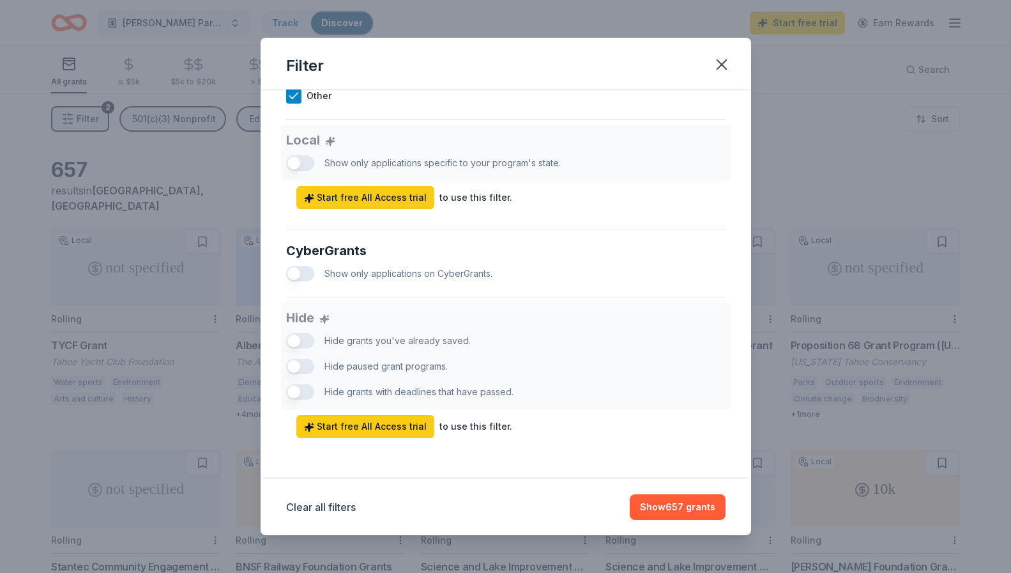
click at [297, 270] on button "button" at bounding box center [300, 273] width 28 height 15
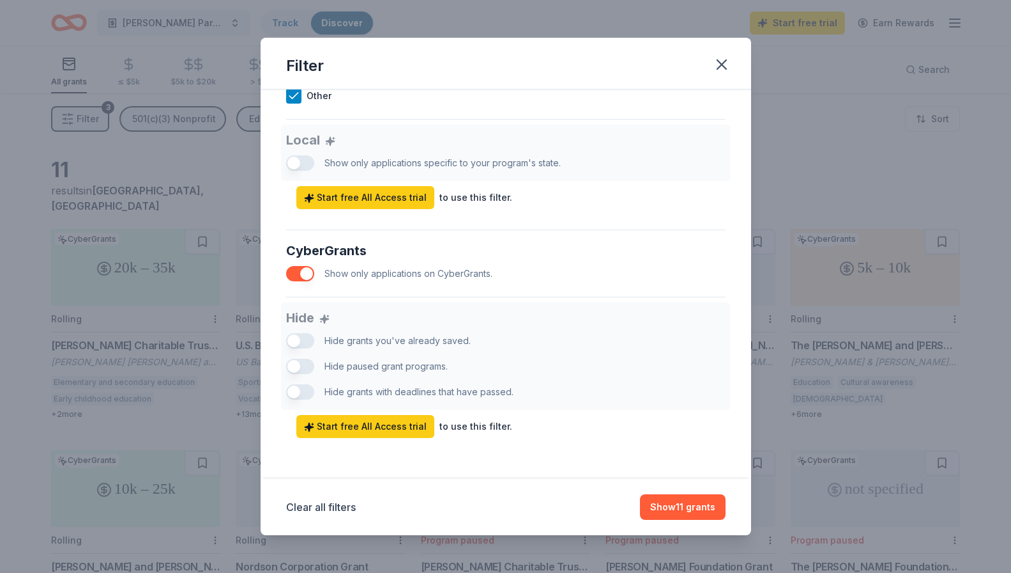
click at [306, 273] on button "button" at bounding box center [300, 273] width 28 height 15
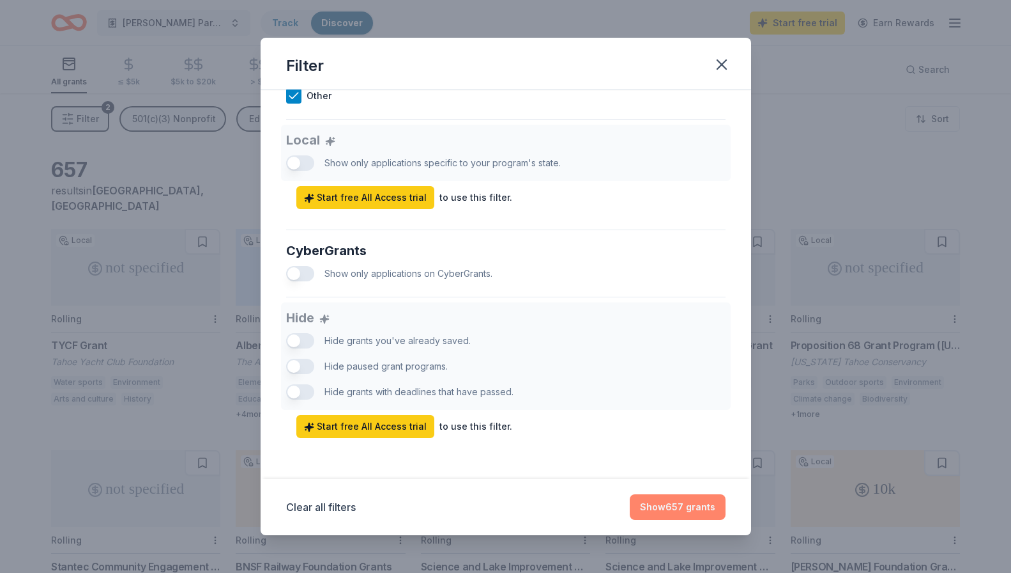
click at [695, 511] on button "Show 657 grants" at bounding box center [678, 507] width 96 height 26
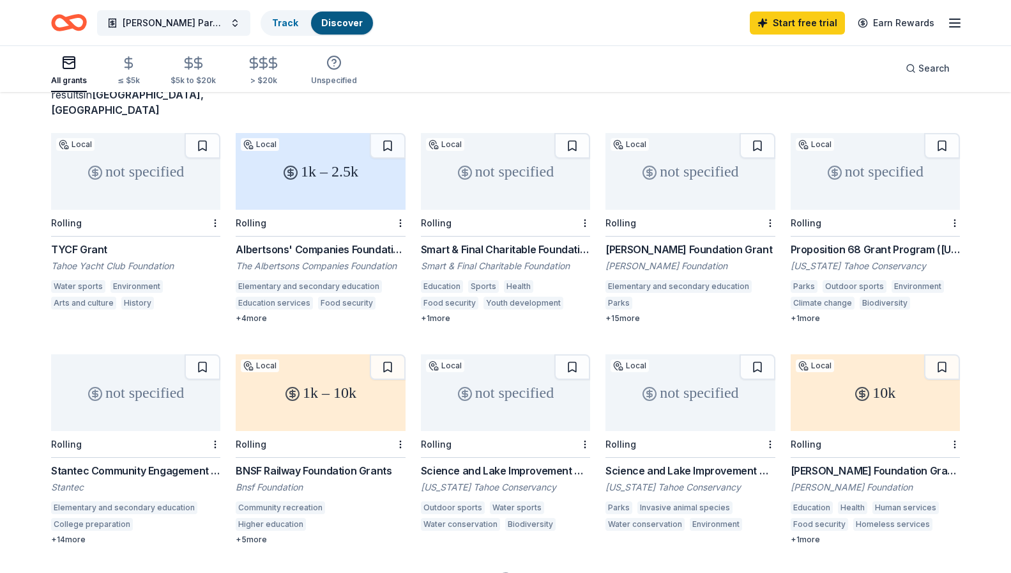
scroll to position [98, 0]
click at [342, 165] on div "1k – 2.5k" at bounding box center [320, 169] width 169 height 77
click at [688, 173] on div "not specified" at bounding box center [690, 169] width 169 height 77
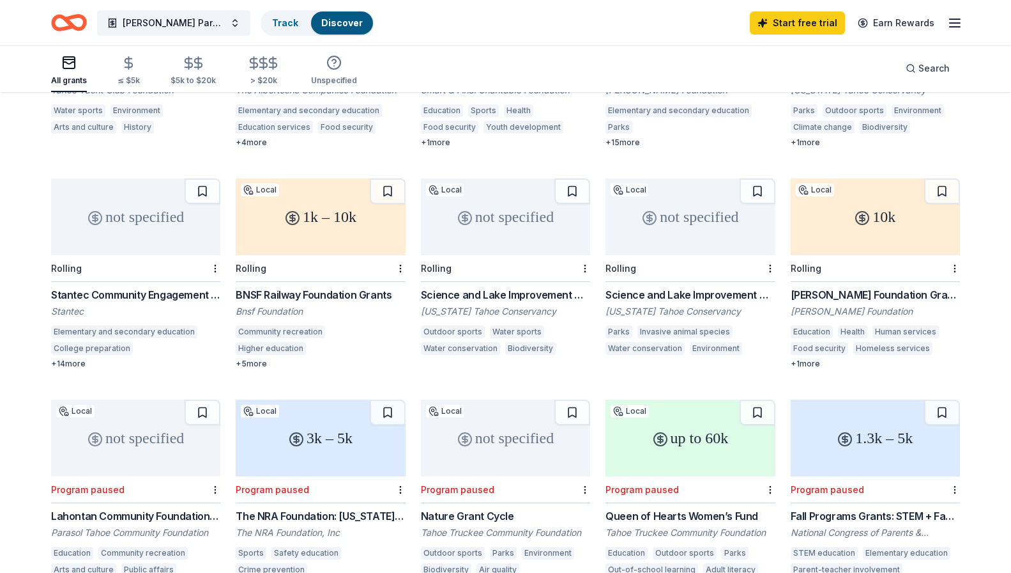
scroll to position [275, 0]
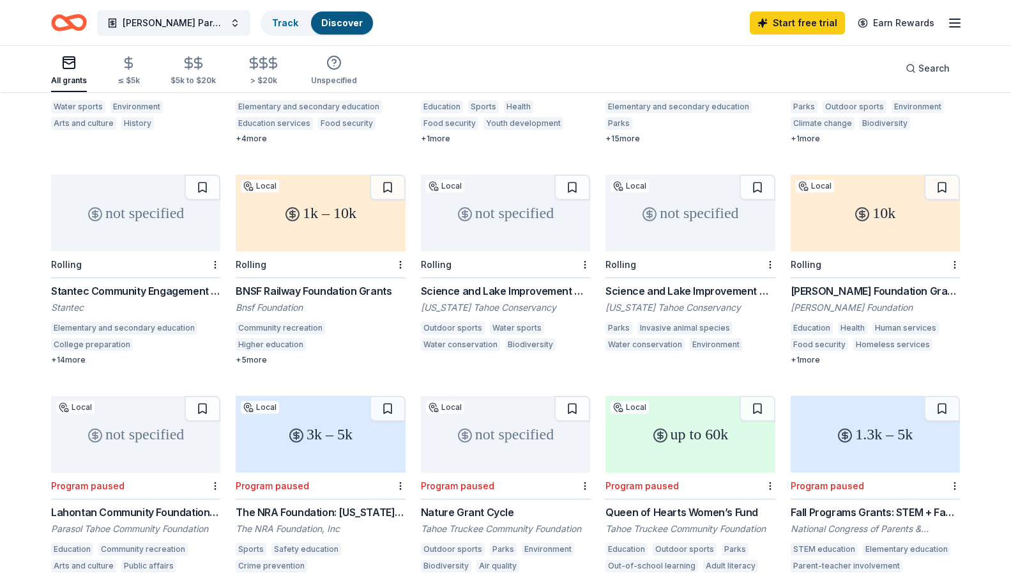
click at [365, 225] on div "1k – 10k" at bounding box center [320, 212] width 169 height 77
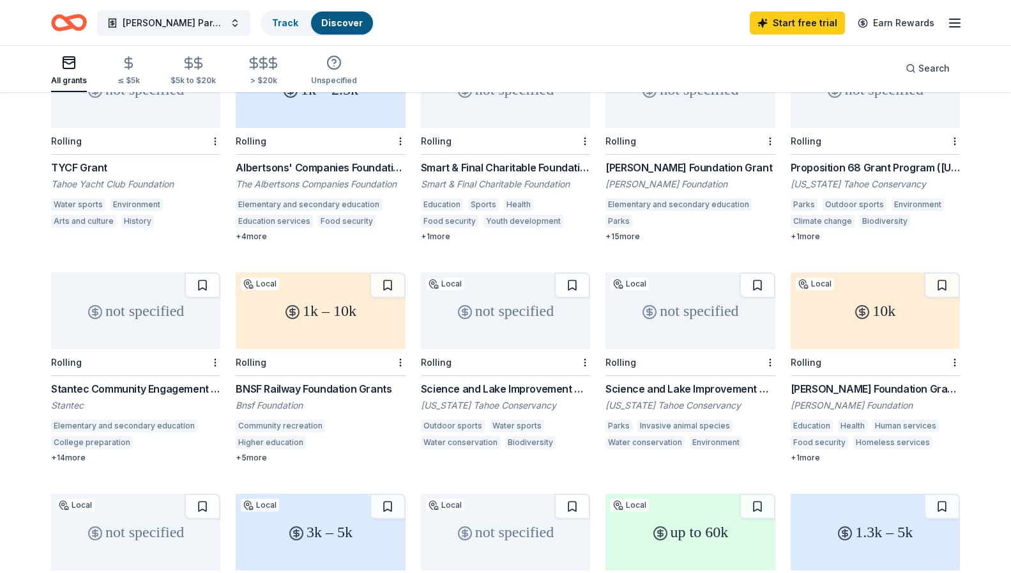
scroll to position [176, 0]
click at [125, 304] on div "not specified" at bounding box center [135, 311] width 169 height 77
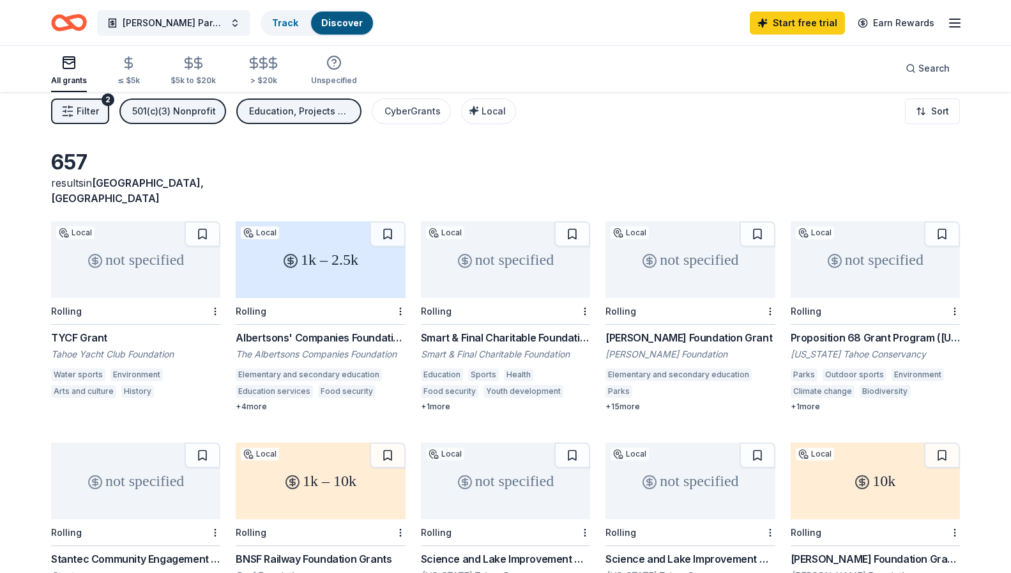
scroll to position [0, 0]
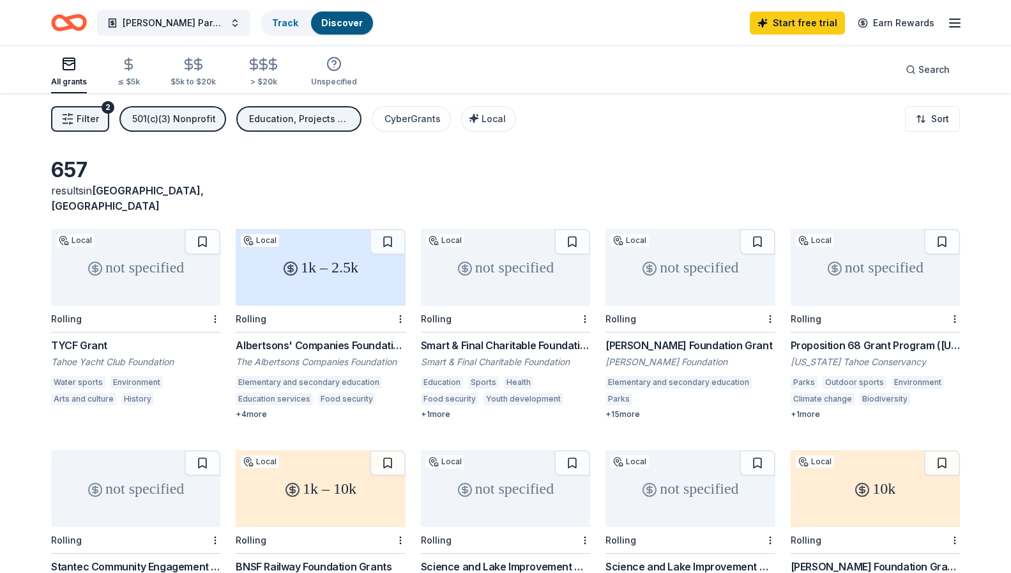
click at [542, 266] on div "not specified" at bounding box center [505, 267] width 169 height 77
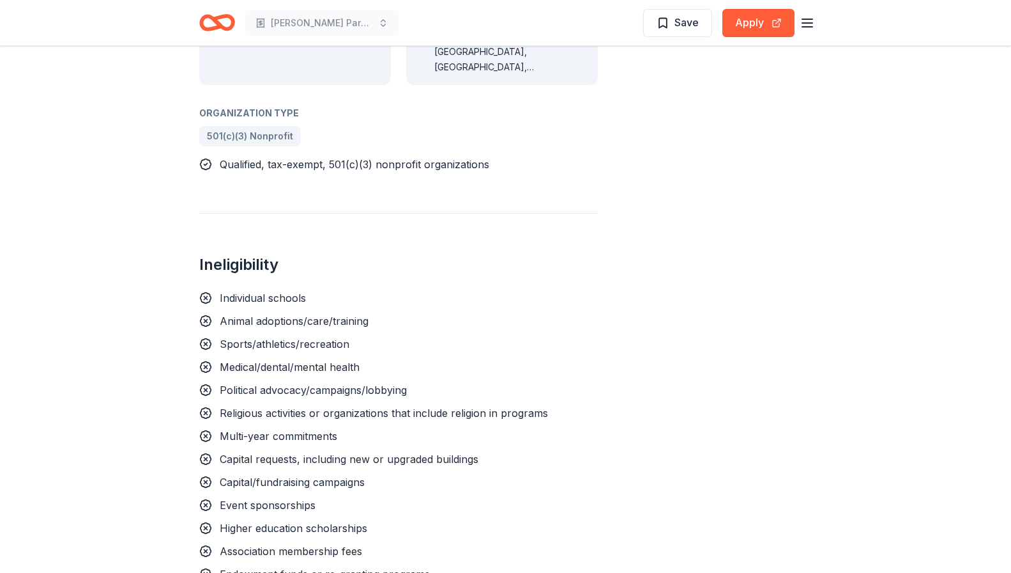
scroll to position [902, 0]
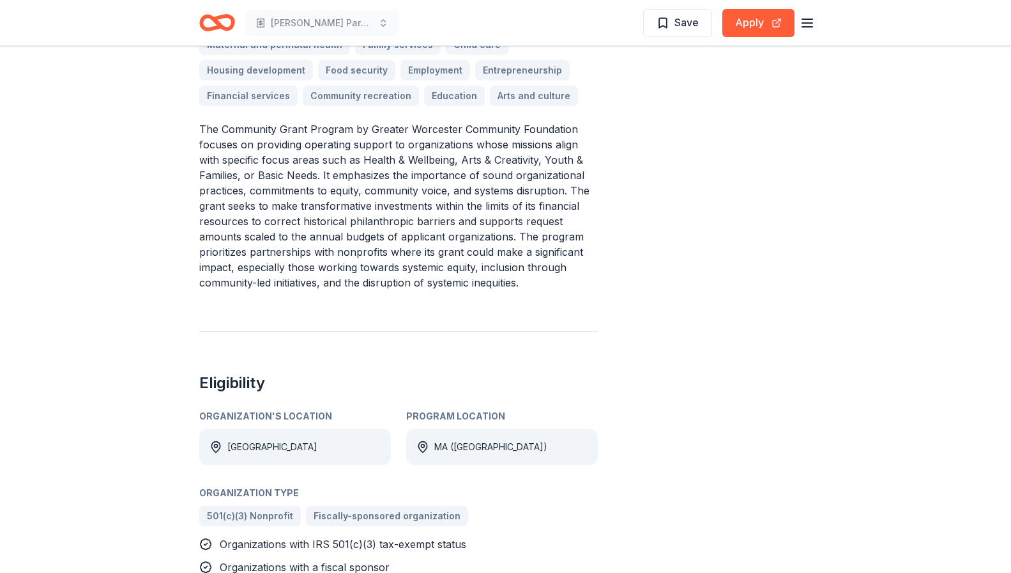
scroll to position [432, 0]
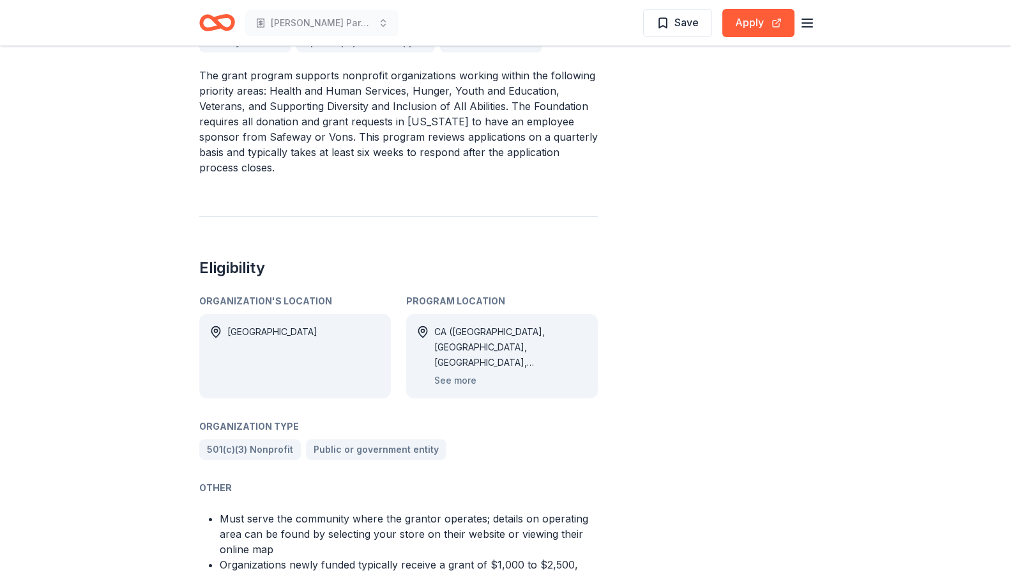
scroll to position [491, 0]
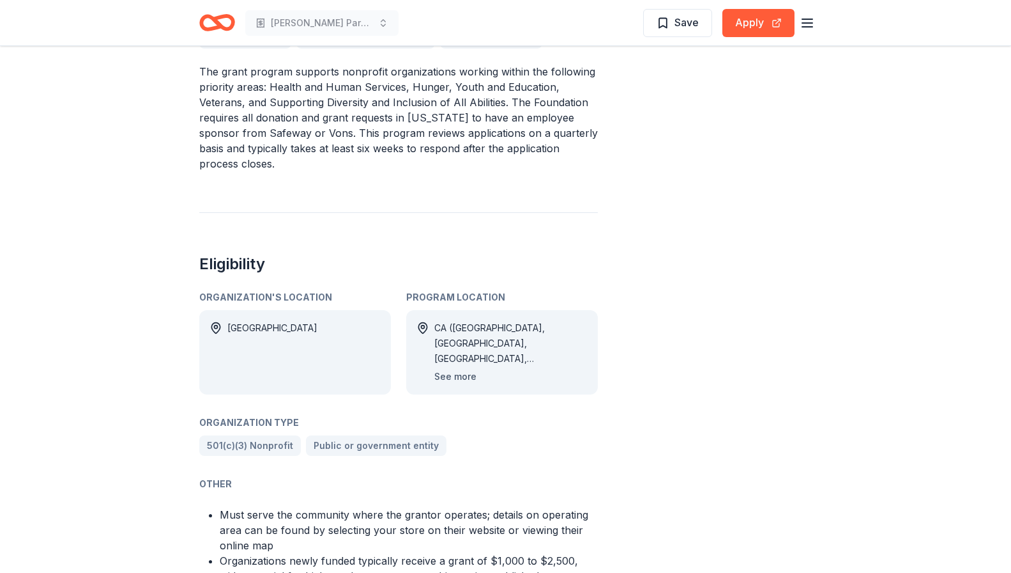
click at [450, 369] on button "See more" at bounding box center [455, 376] width 42 height 15
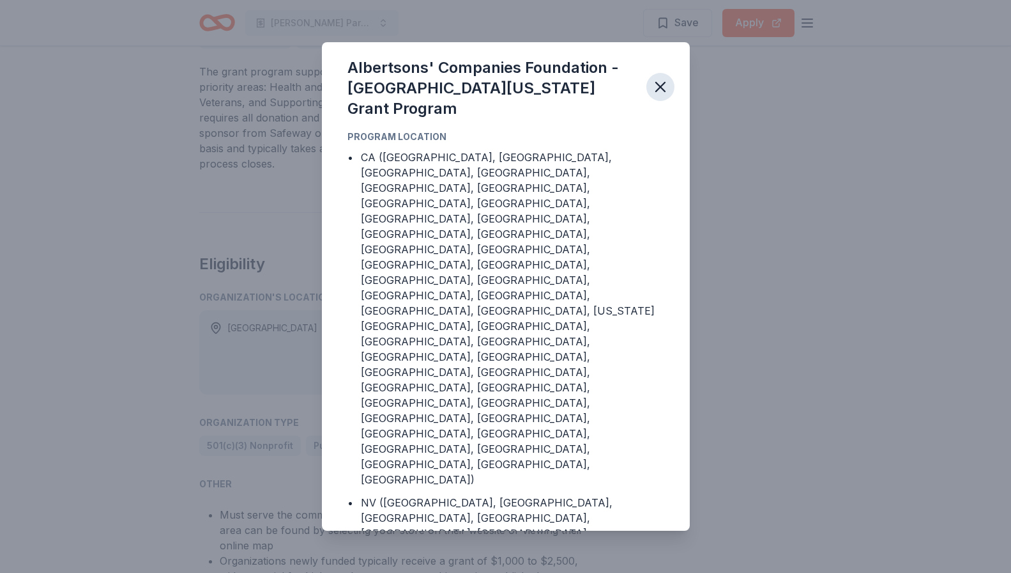
click at [660, 96] on icon "button" at bounding box center [661, 87] width 18 height 18
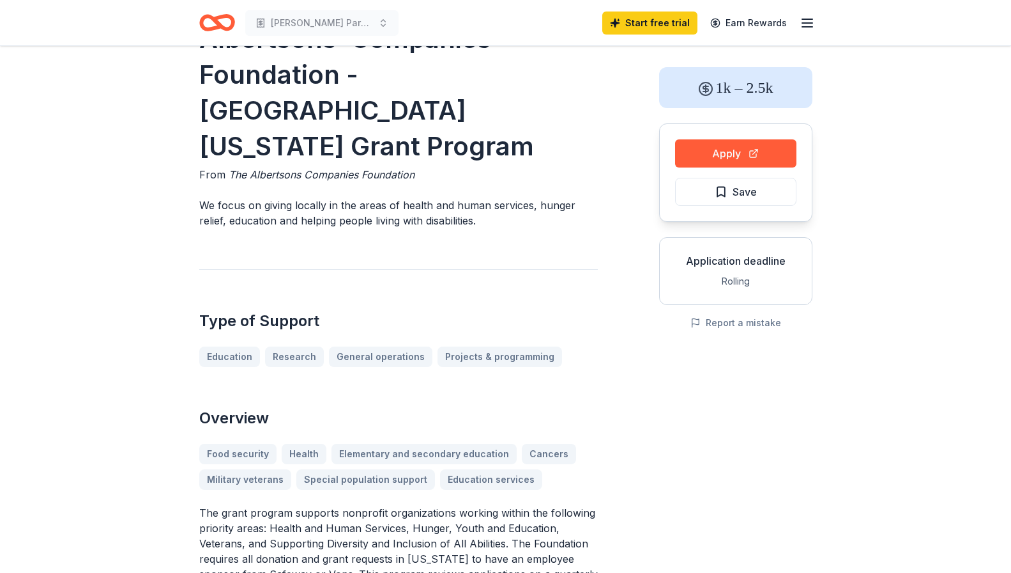
scroll to position [0, 0]
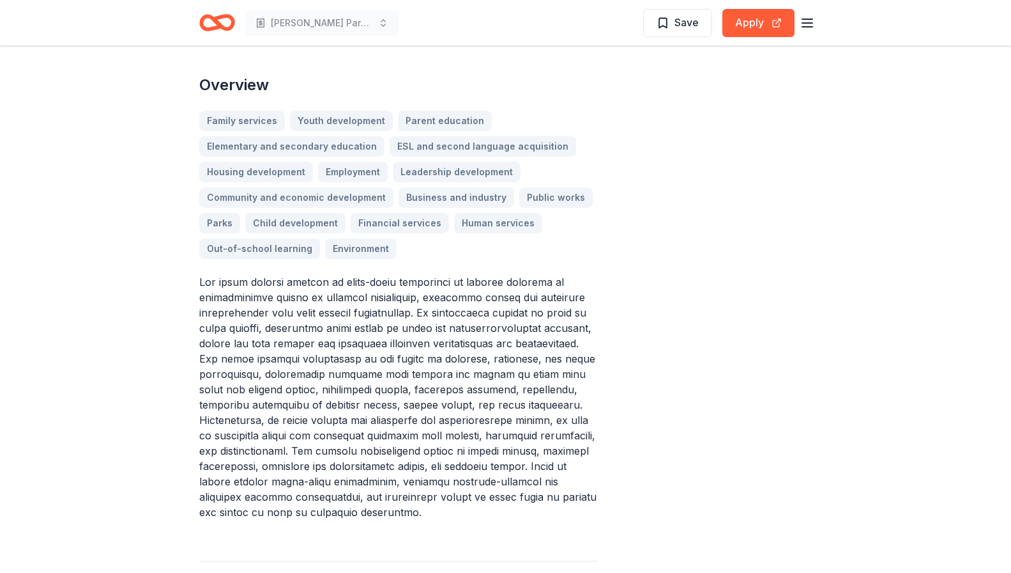
scroll to position [454, 0]
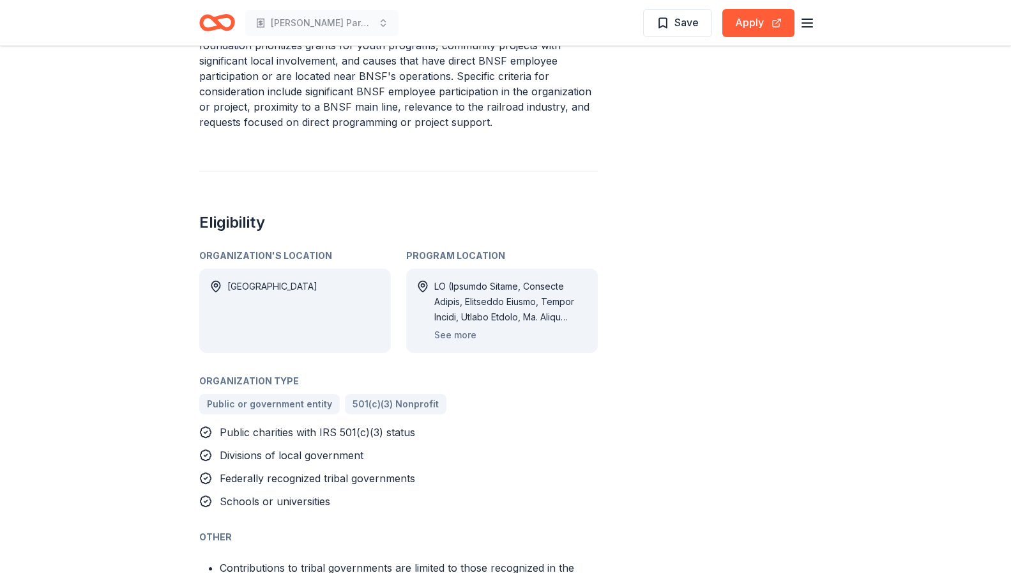
scroll to position [612, 0]
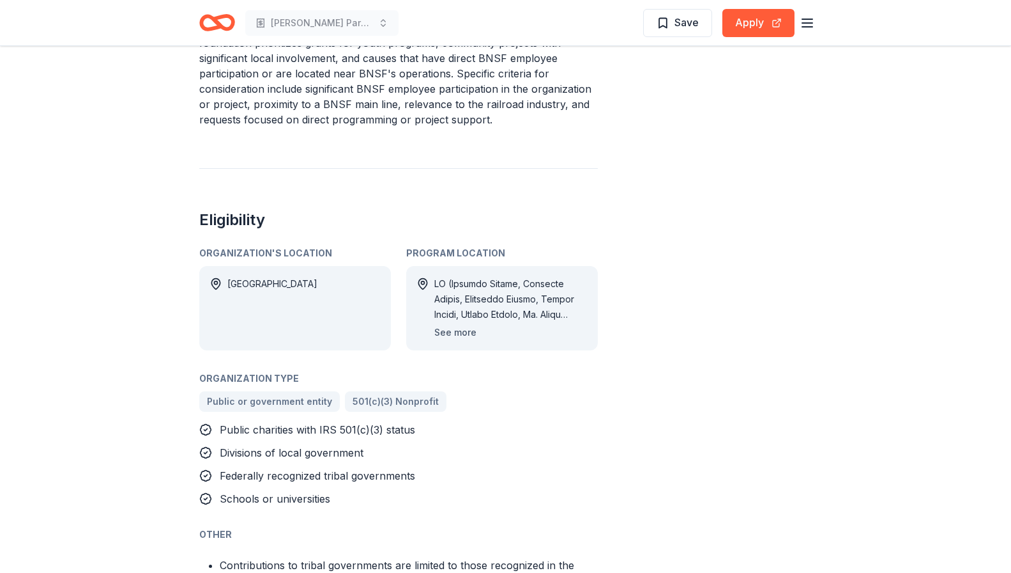
click at [468, 327] on button "See more" at bounding box center [455, 332] width 42 height 15
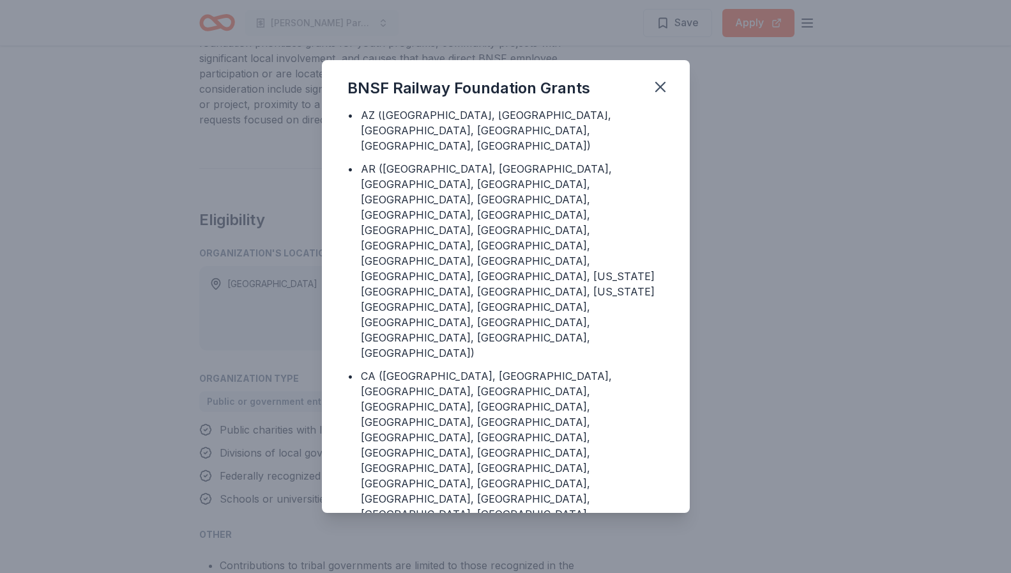
scroll to position [100, 0]
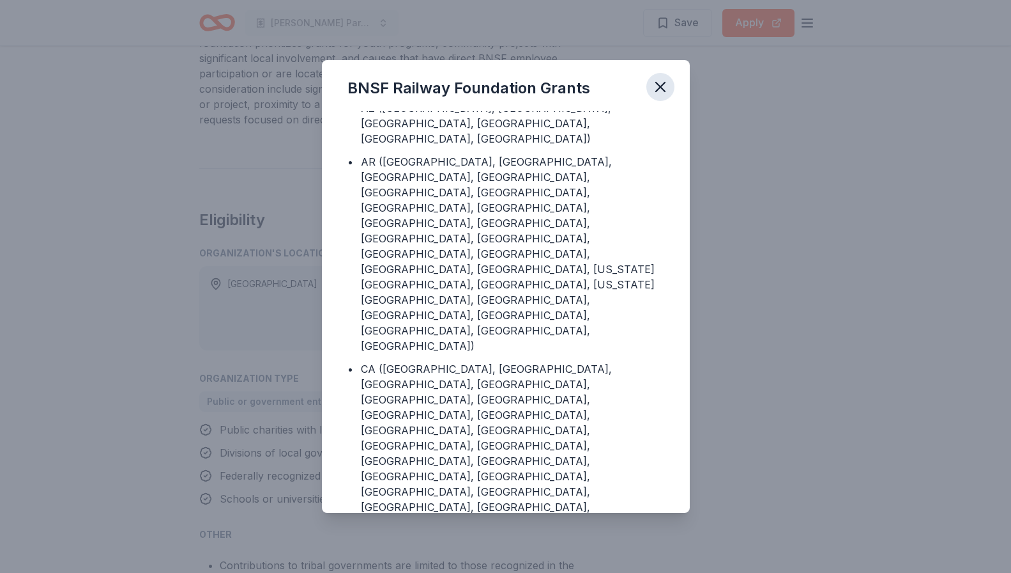
click at [661, 89] on icon "button" at bounding box center [661, 87] width 18 height 18
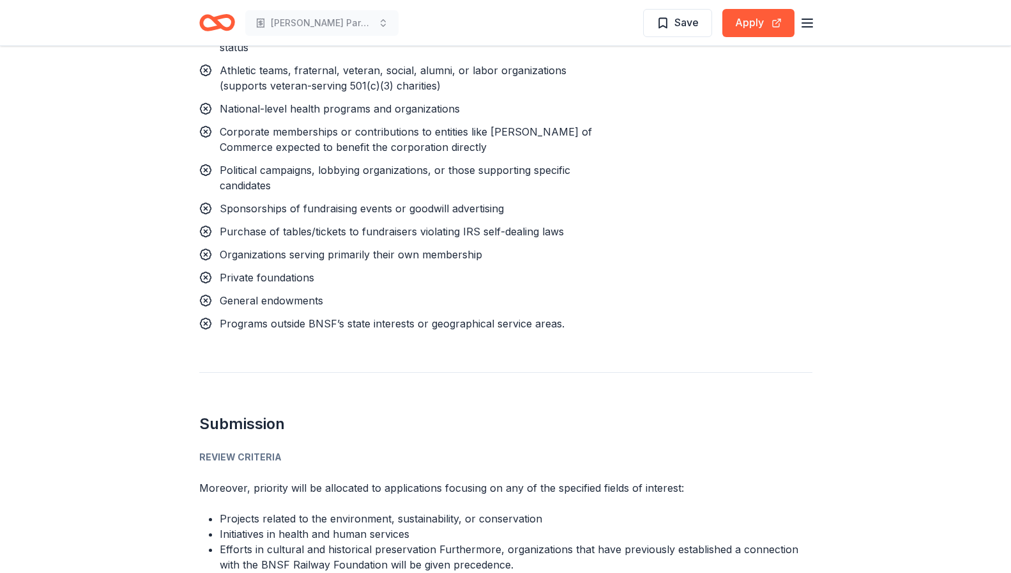
scroll to position [1402, 0]
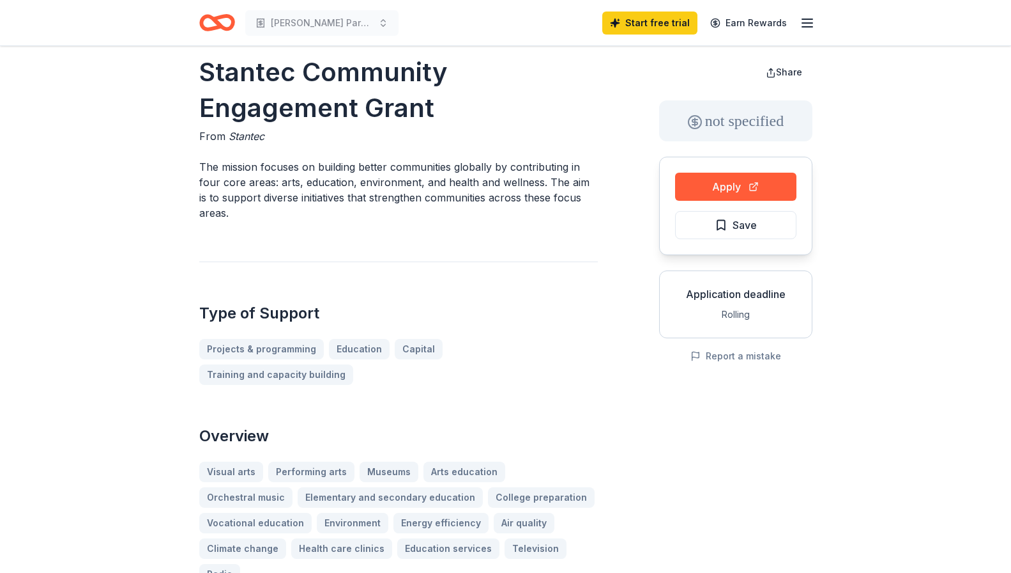
scroll to position [18, 0]
